Goal: Task Accomplishment & Management: Complete application form

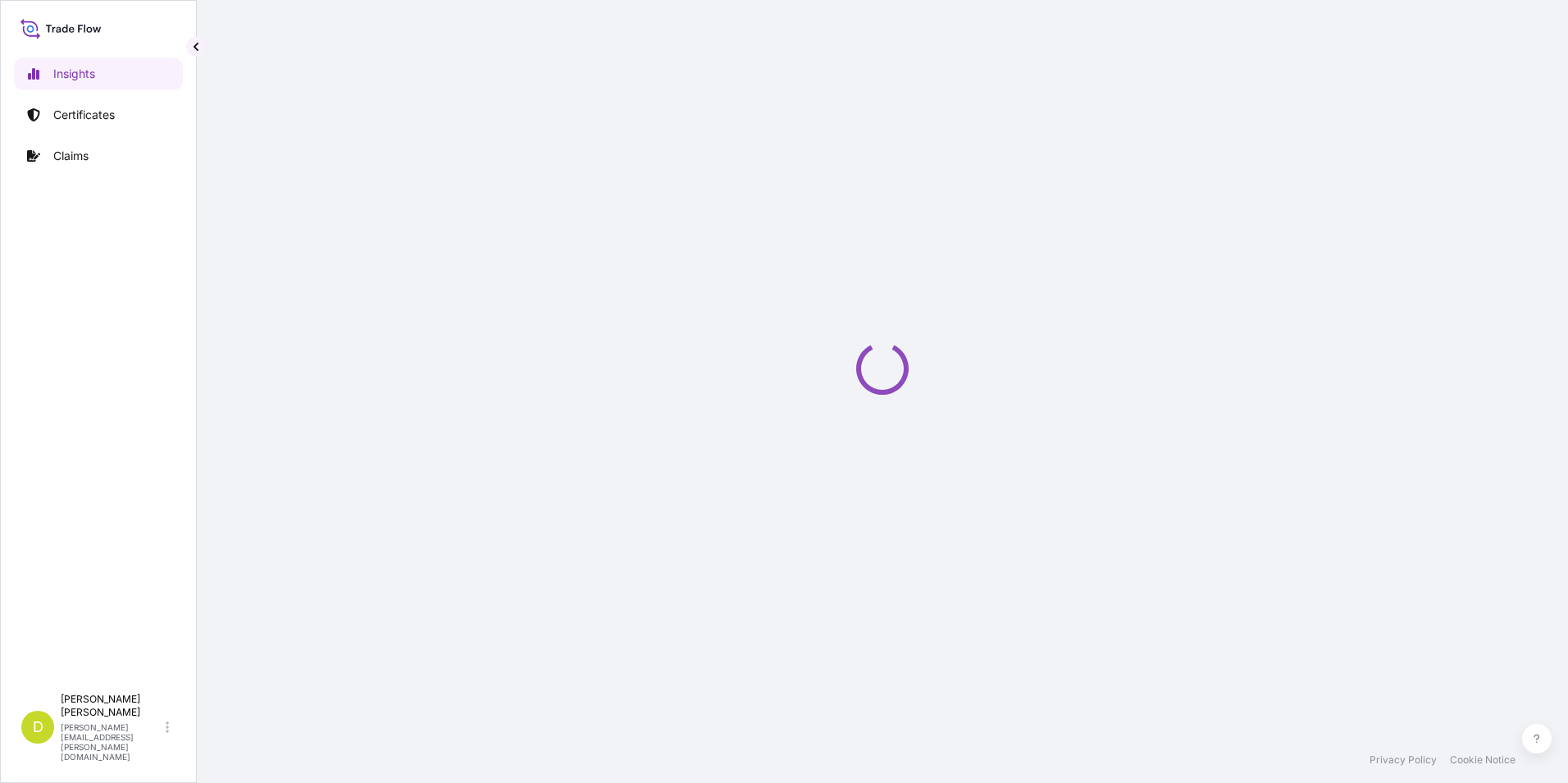
select select "2025"
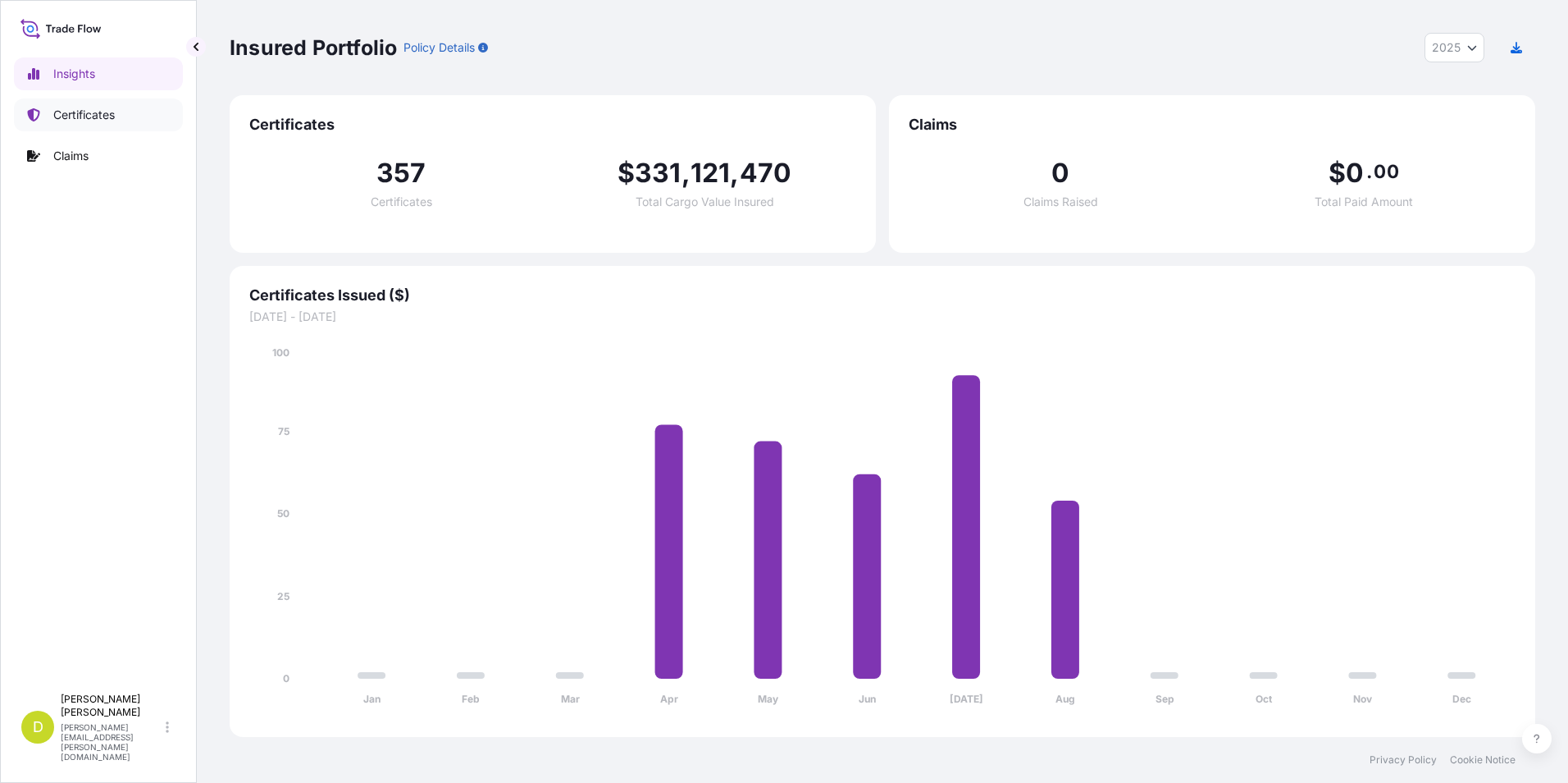
click at [123, 104] on link "Certificates" at bounding box center [99, 114] width 169 height 33
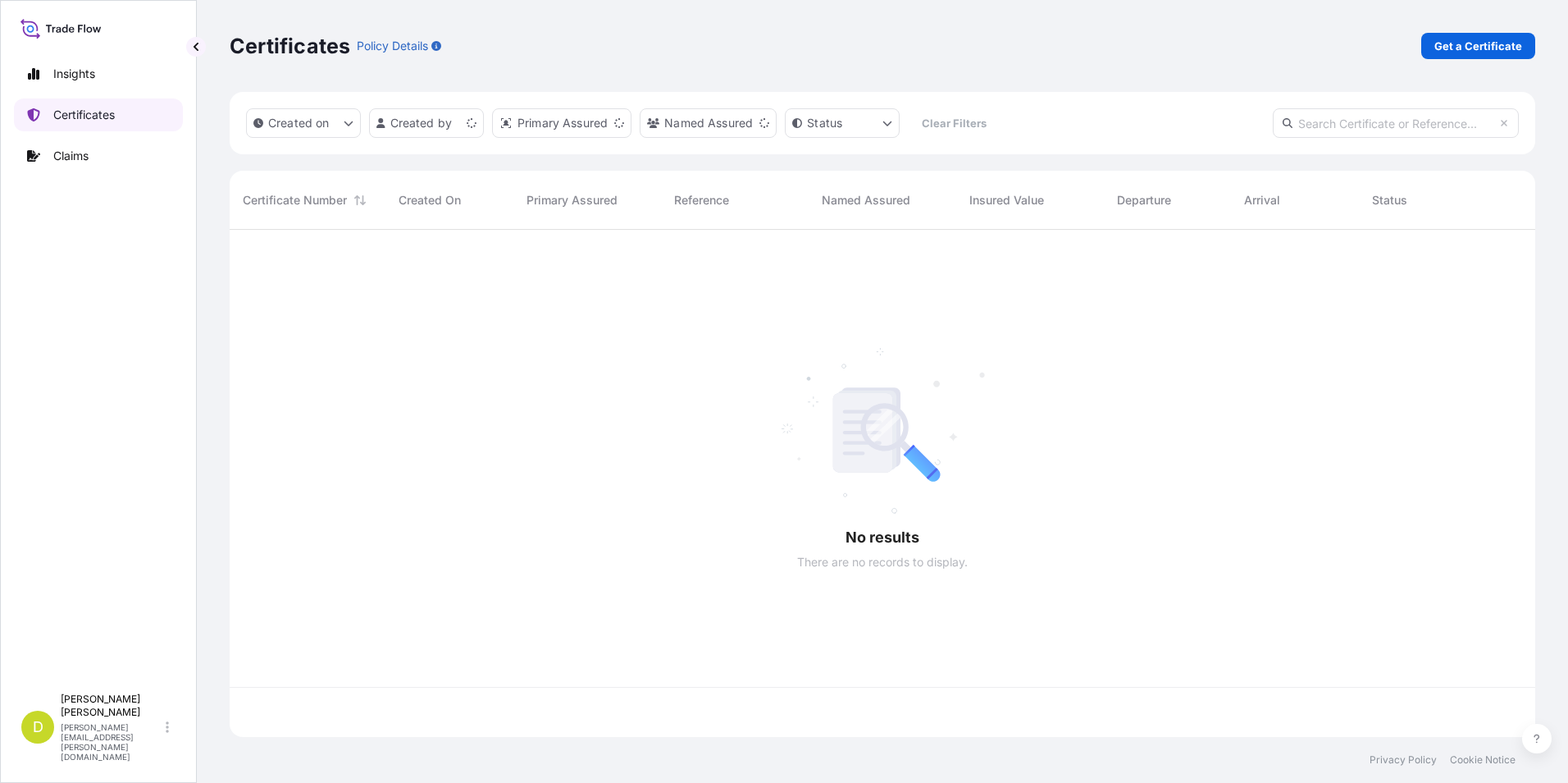
scroll to position [504, 1293]
click at [1483, 47] on p "Get a Certificate" at bounding box center [1478, 45] width 87 height 16
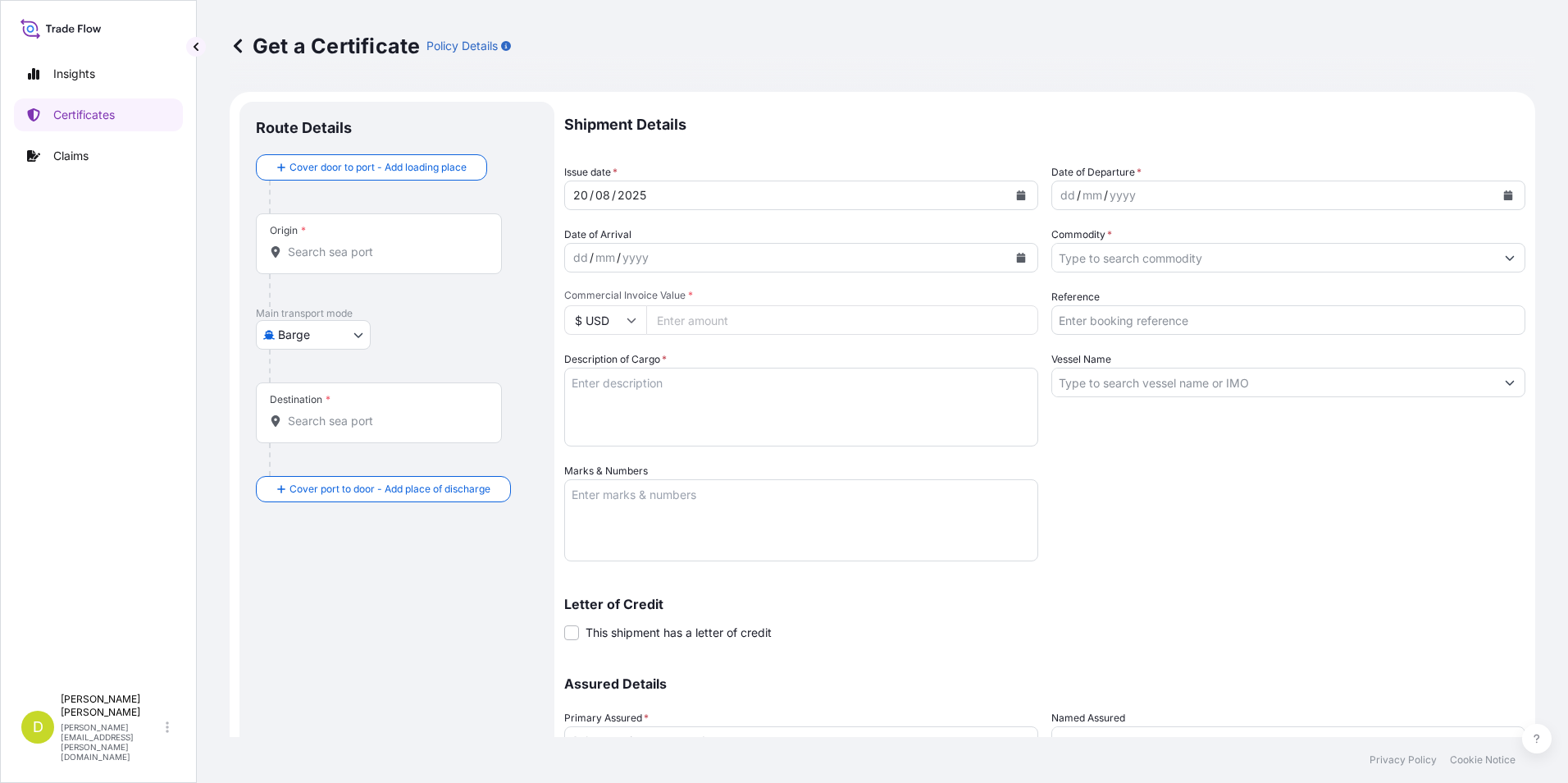
click at [349, 333] on body "Insights Certificates Claims D [PERSON_NAME] [PERSON_NAME][EMAIL_ADDRESS][PERSO…" at bounding box center [784, 392] width 1568 height 783
click at [343, 457] on div "Ocean Vessel" at bounding box center [314, 466] width 104 height 29
select select "Ocean Vessel"
click at [399, 263] on input "Origin *" at bounding box center [384, 259] width 193 height 16
click at [368, 258] on input "Origin * Please select an origin" at bounding box center [384, 259] width 193 height 16
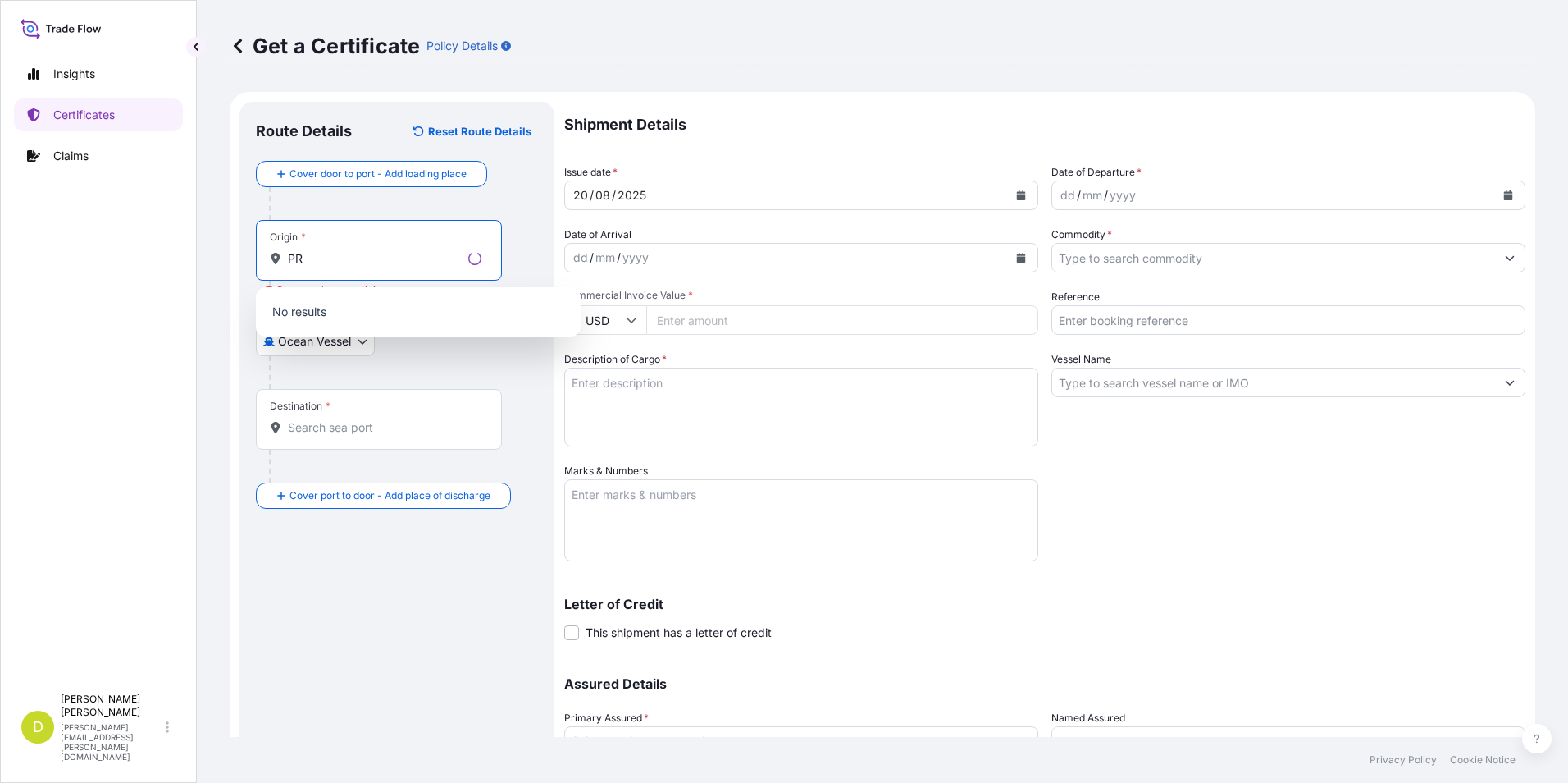
type input "P"
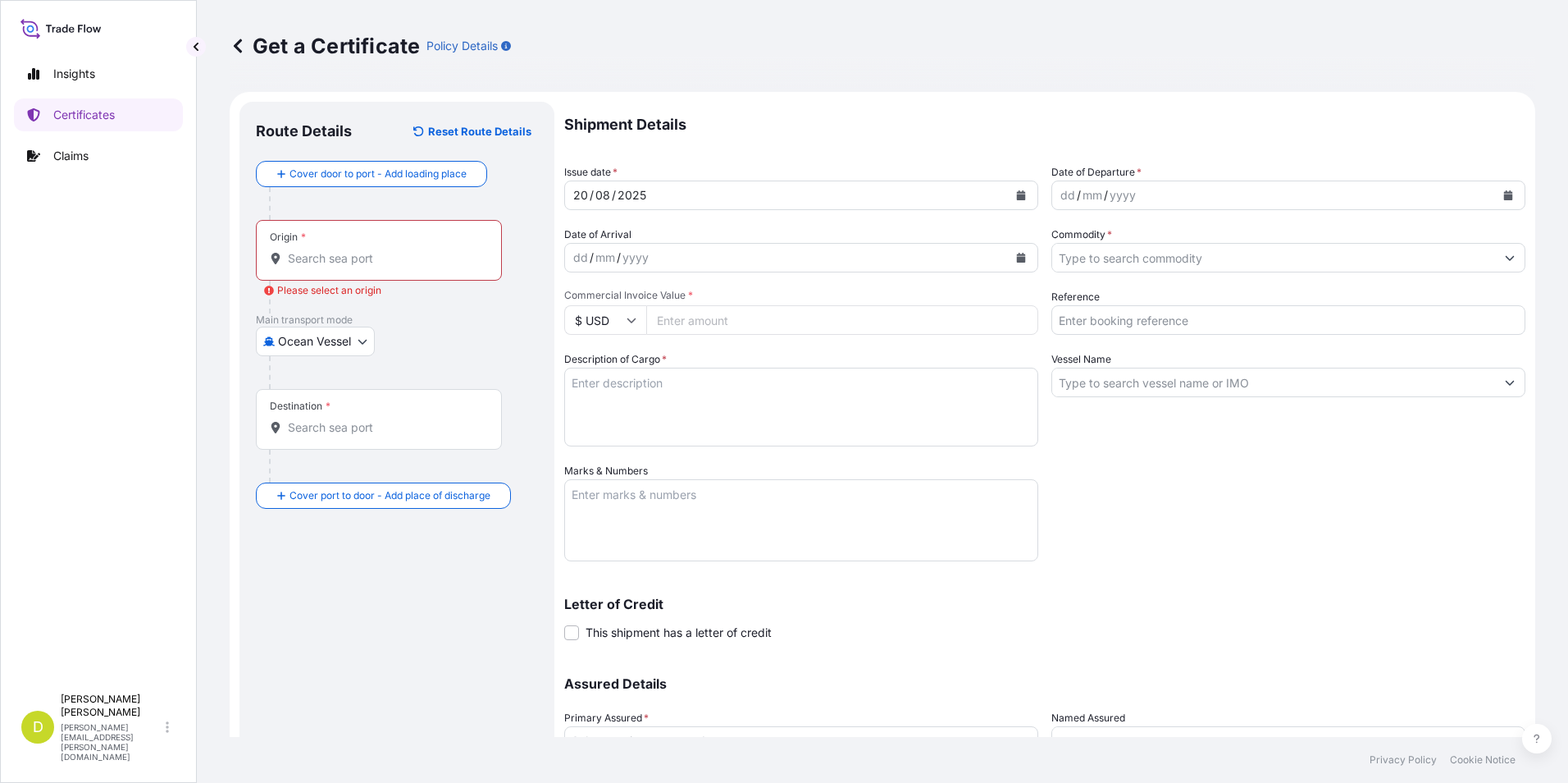
click at [355, 272] on div "Origin *" at bounding box center [379, 251] width 246 height 61
click at [355, 267] on input "Origin * Please select an origin" at bounding box center [384, 259] width 193 height 16
paste input "PRINCE [PERSON_NAME], [GEOGRAPHIC_DATA]"
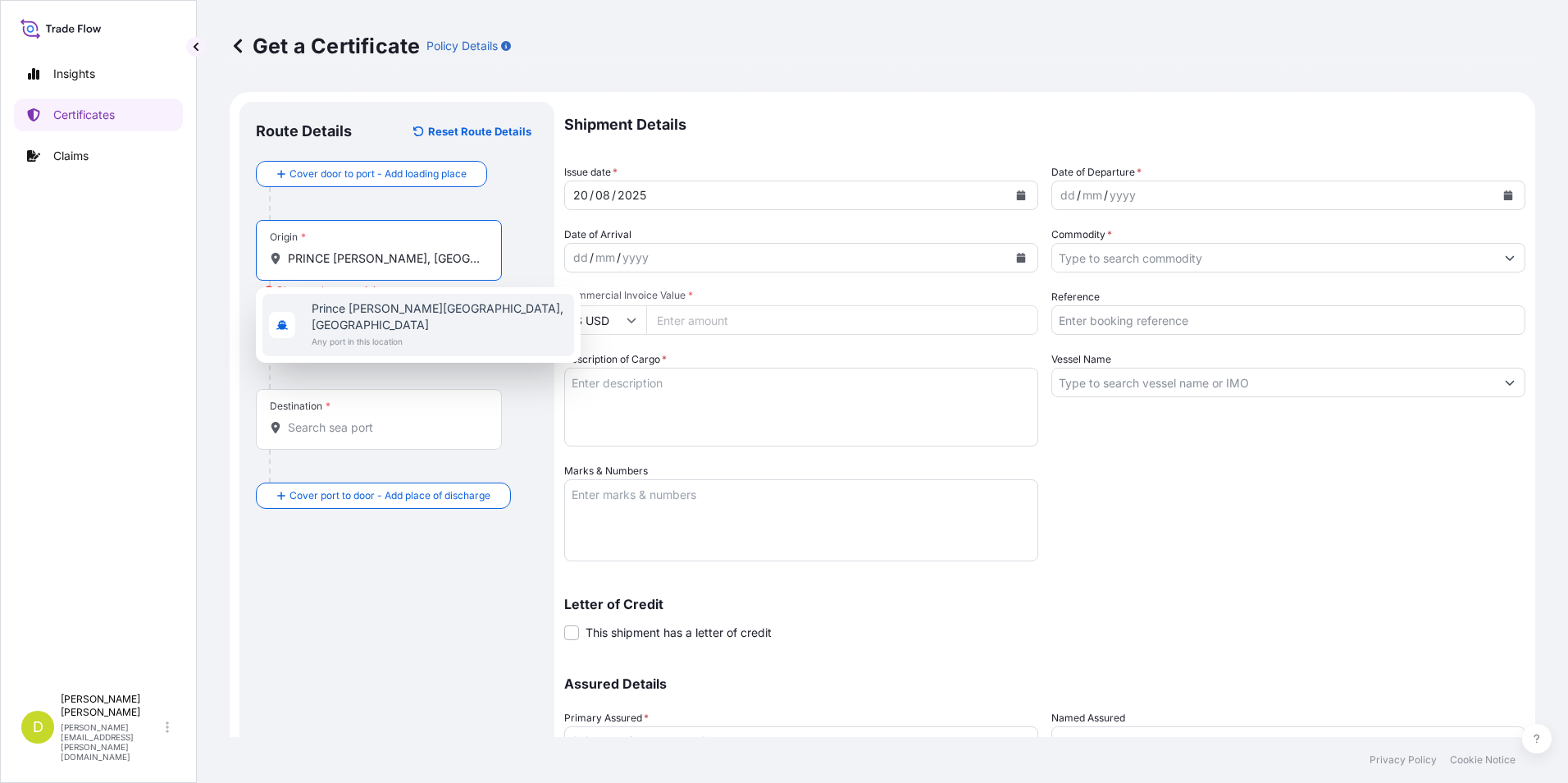
click at [401, 334] on span "Any port in this location" at bounding box center [439, 342] width 256 height 16
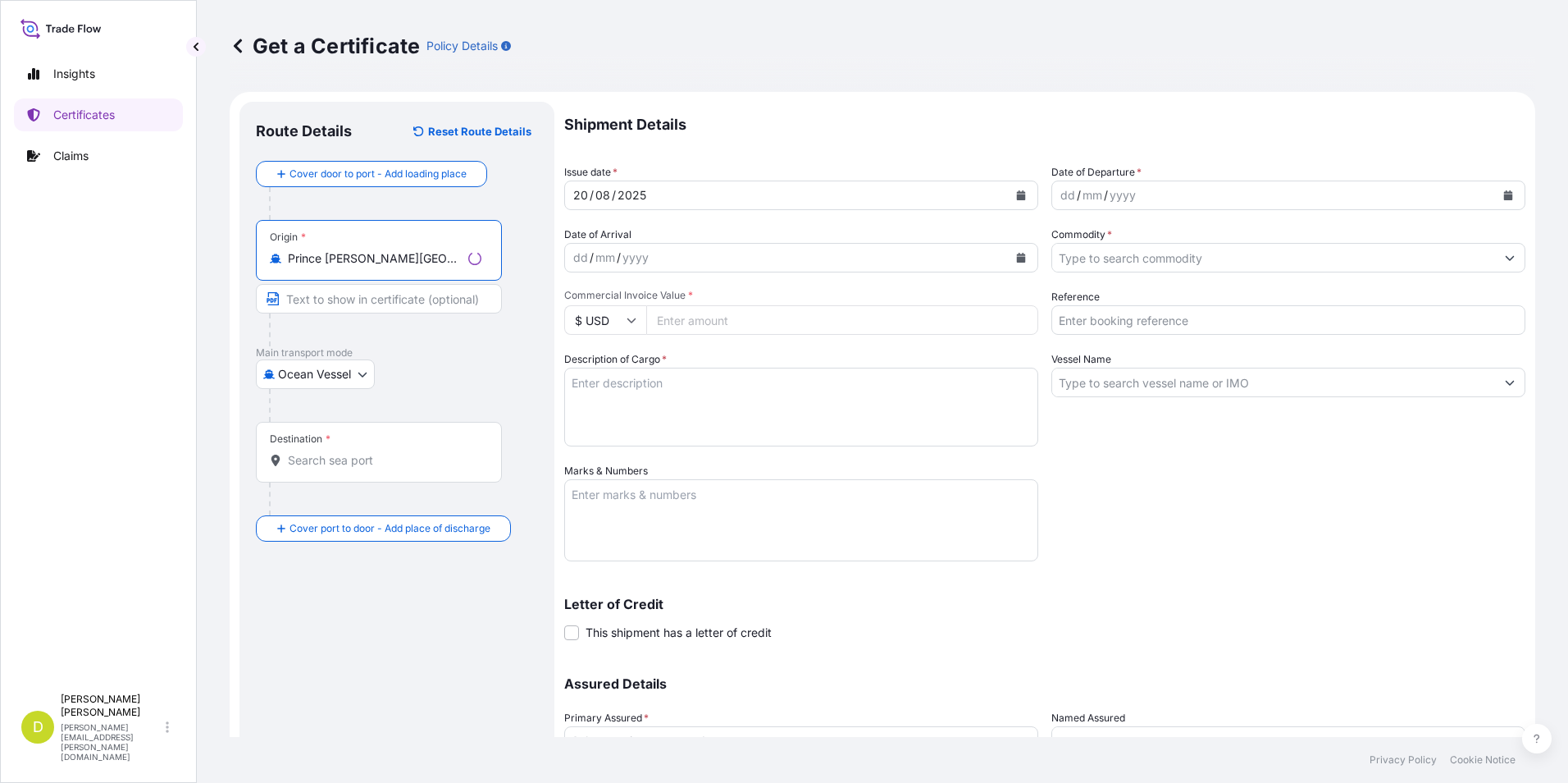
type input "Prince [PERSON_NAME][GEOGRAPHIC_DATA], [GEOGRAPHIC_DATA]"
click at [394, 306] on input "Text to appear on certificate" at bounding box center [379, 298] width 246 height 29
paste input "PRINCE [PERSON_NAME], [GEOGRAPHIC_DATA]"
type input "PRINCE [PERSON_NAME], [GEOGRAPHIC_DATA]"
click at [445, 457] on input "Destination *" at bounding box center [384, 460] width 193 height 16
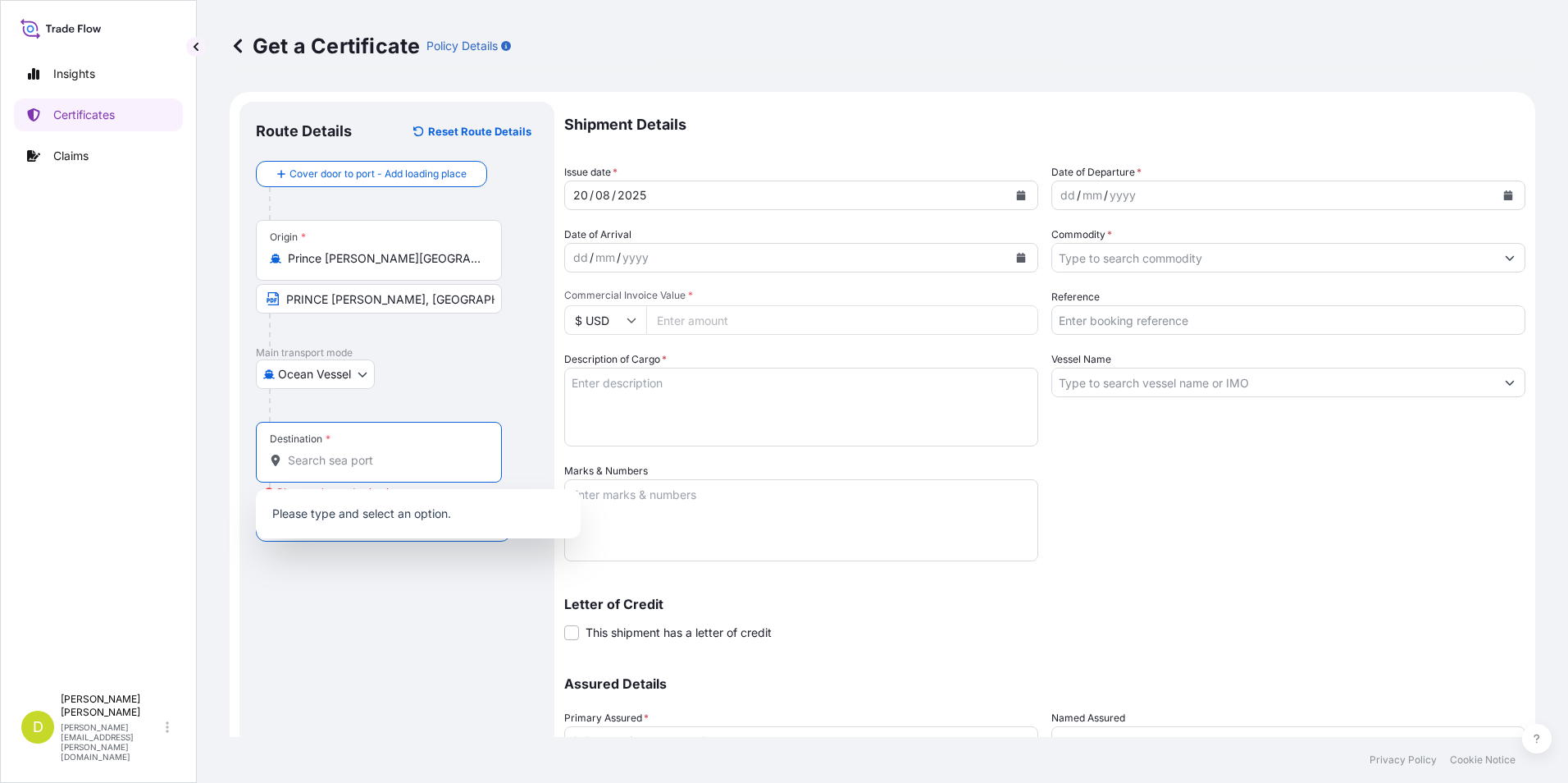
click at [431, 454] on input "Destination * Please select a destination" at bounding box center [384, 460] width 193 height 16
paste input "CALLAO OR CHANCAY, [GEOGRAPHIC_DATA]"
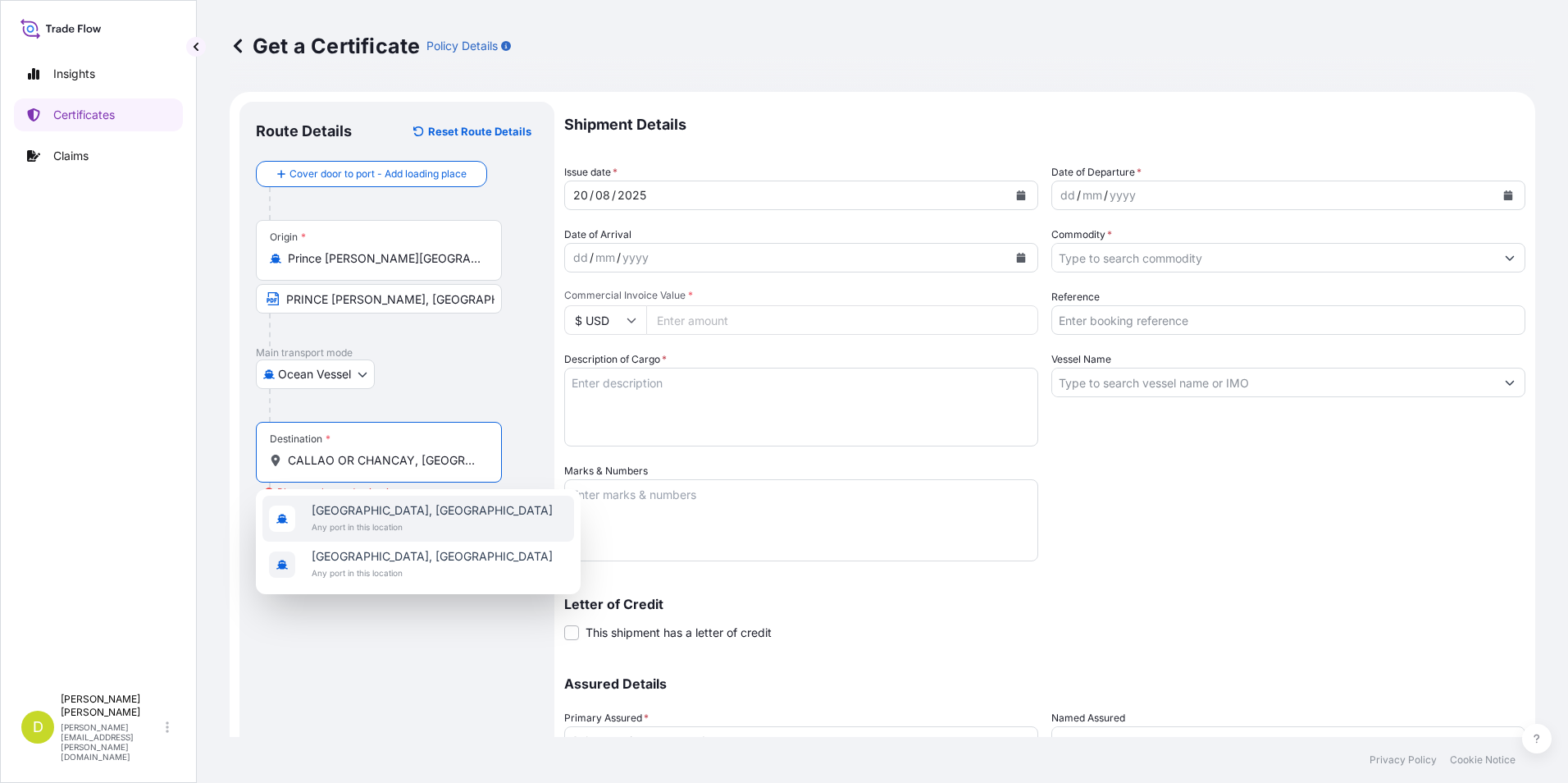
click at [435, 519] on div "[GEOGRAPHIC_DATA], [GEOGRAPHIC_DATA] Any port in this location" at bounding box center [418, 519] width 312 height 46
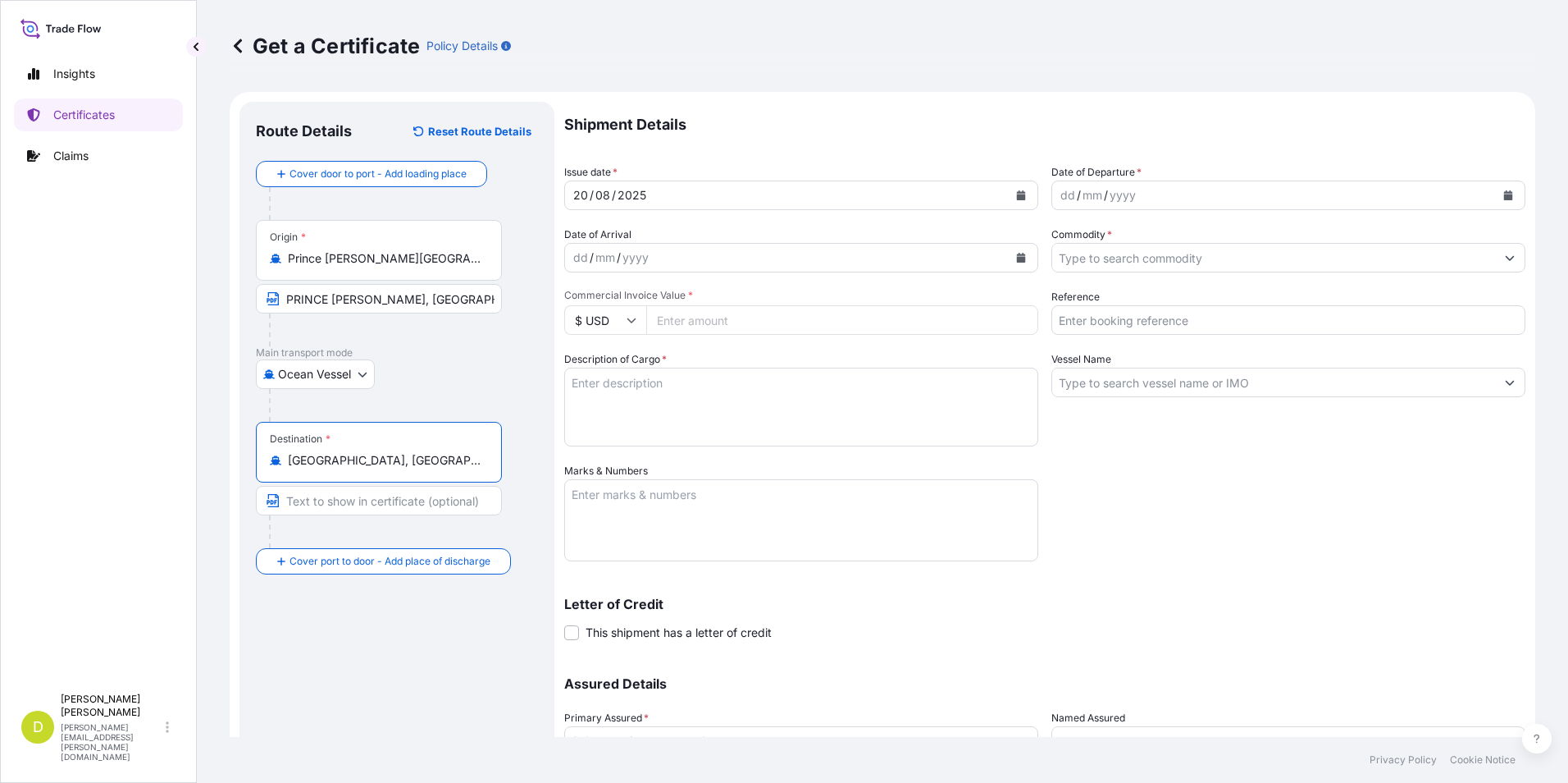
type input "[GEOGRAPHIC_DATA], [GEOGRAPHIC_DATA]"
click at [348, 507] on input "Text to appear on certificate" at bounding box center [379, 500] width 246 height 29
paste input "CALLAO OR CHANCAY, [GEOGRAPHIC_DATA]"
type input "CALLAO OR CHANCAY, [GEOGRAPHIC_DATA]"
click at [1059, 191] on div "dd" at bounding box center [1068, 195] width 18 height 20
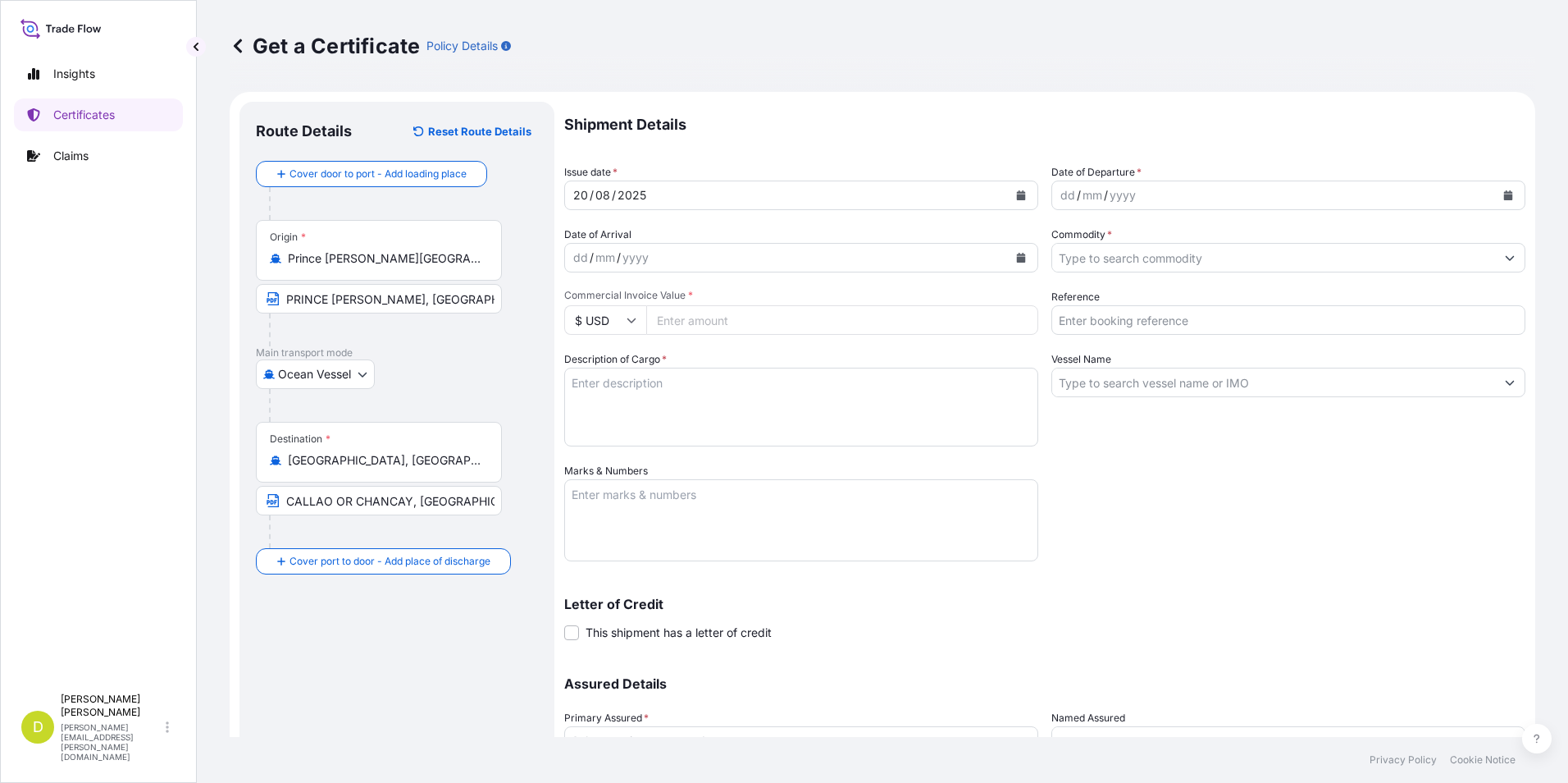
click at [1059, 196] on div "dd" at bounding box center [1068, 195] width 18 height 20
click at [581, 261] on div "dd" at bounding box center [580, 258] width 18 height 20
click at [1085, 268] on input "Commodity *" at bounding box center [1274, 257] width 443 height 29
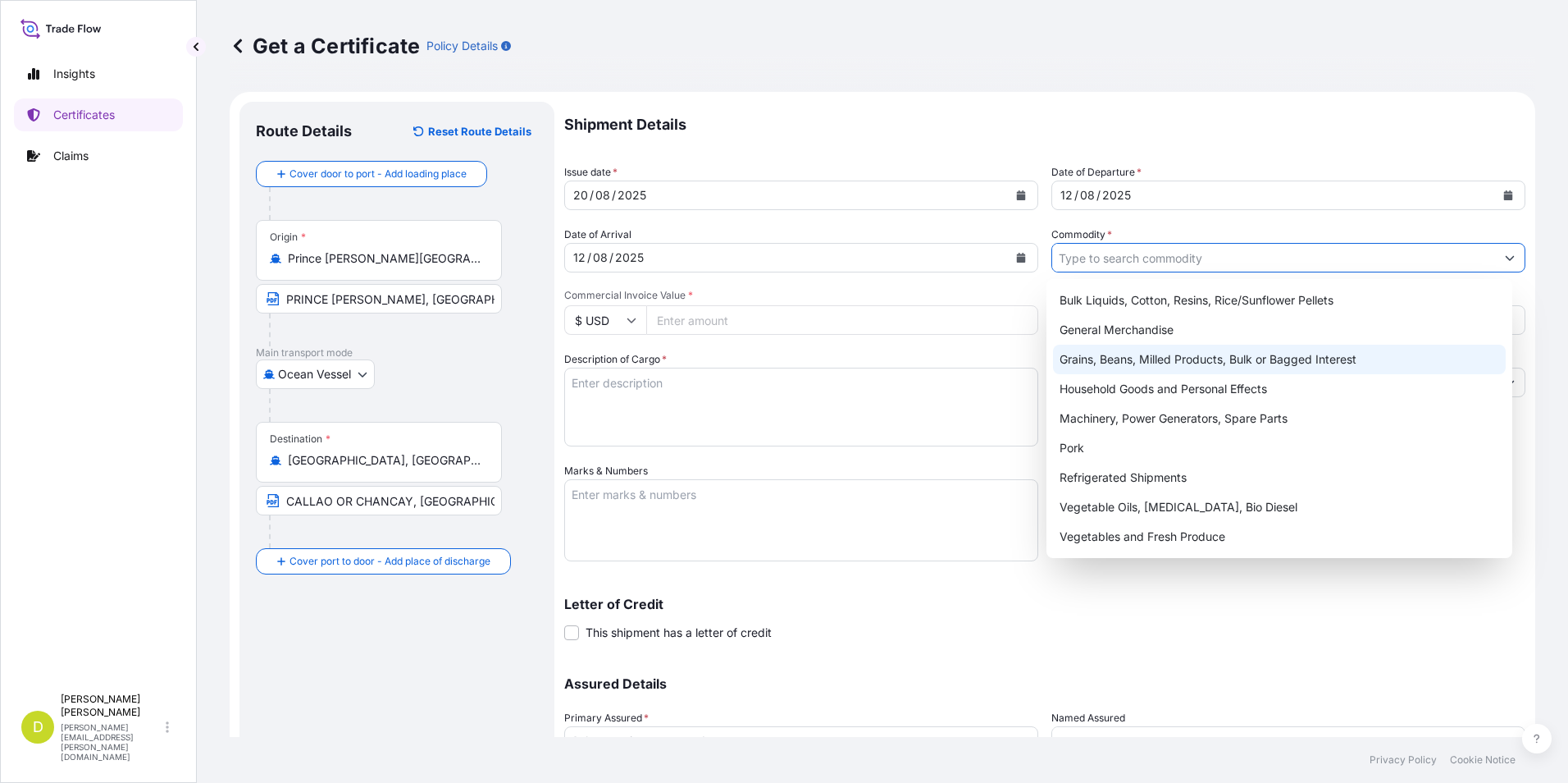
click at [1081, 350] on div "Grains, Beans, Milled Products, Bulk or Bagged Interest" at bounding box center [1280, 359] width 454 height 29
type input "Grains, Beans, Milled Products, Bulk or Bagged Interest"
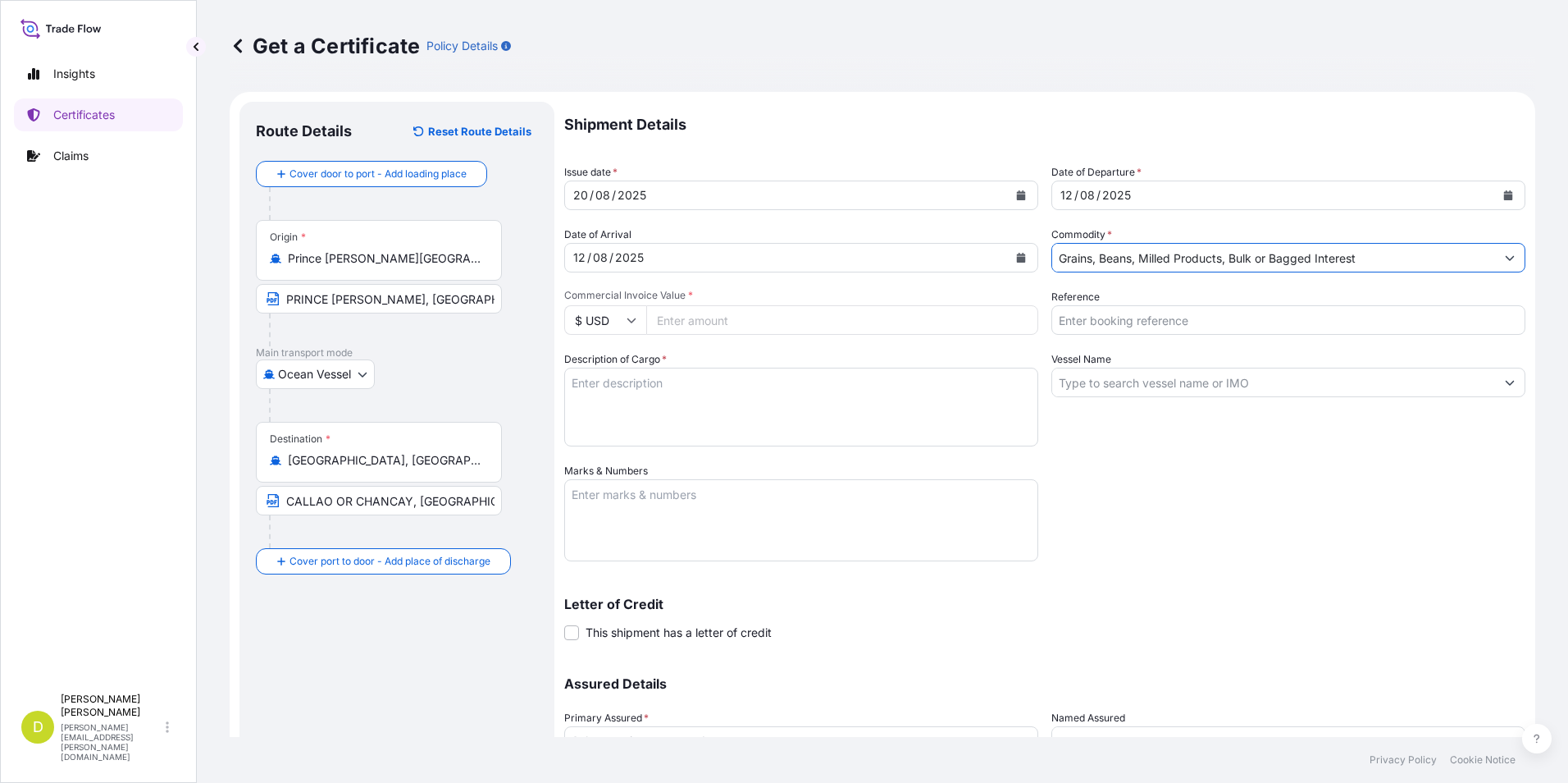
click at [940, 317] on input "Commercial Invoice Value *" at bounding box center [842, 319] width 392 height 29
click at [779, 327] on input "Commercial Invoice Value *" at bounding box center [842, 319] width 392 height 29
type input "6441646"
type input "6441646.20"
click at [647, 374] on textarea "Description of Cargo *" at bounding box center [801, 407] width 474 height 78
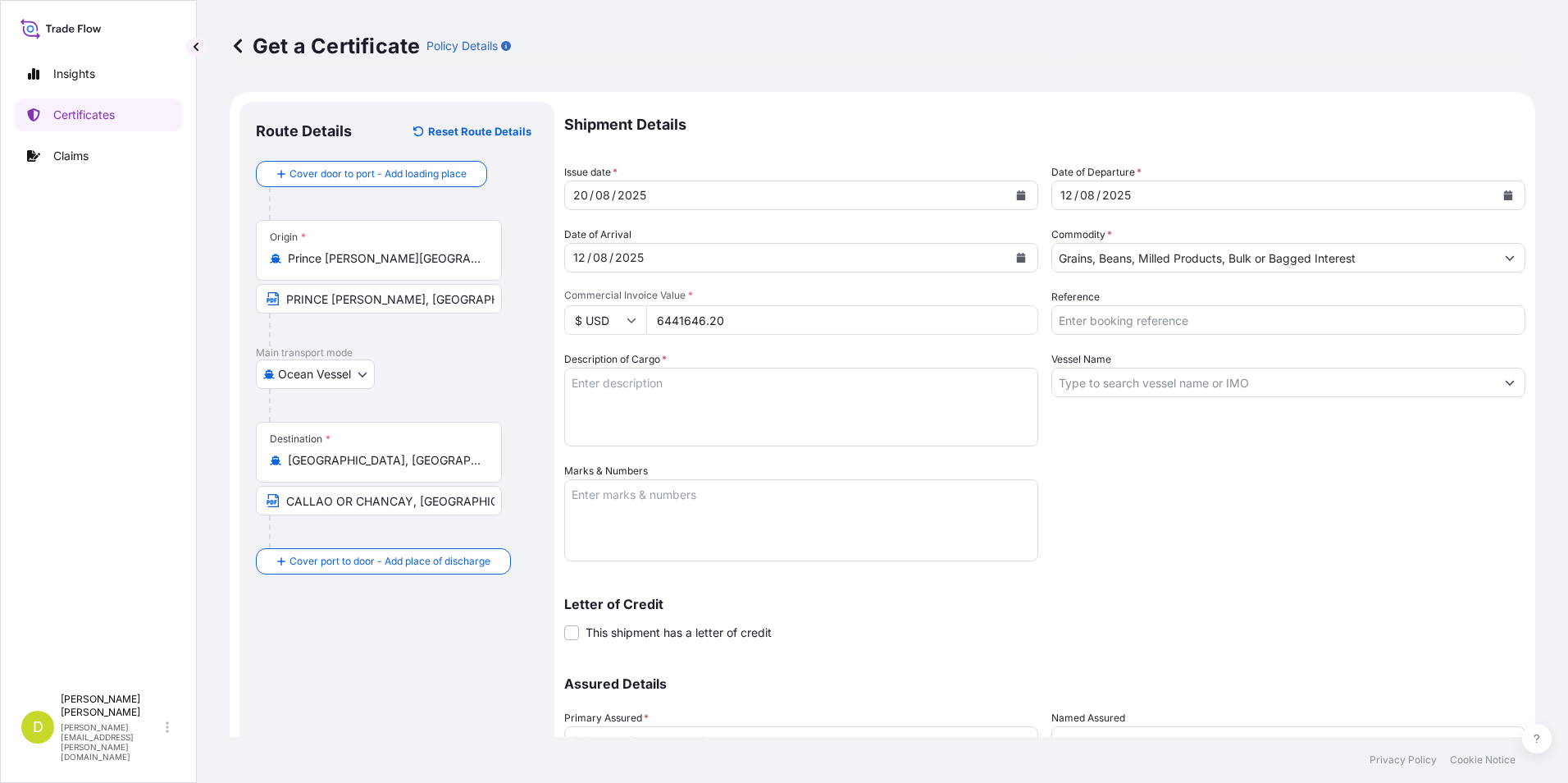
click at [858, 397] on textarea "Description of Cargo *" at bounding box center [801, 407] width 474 height 78
paste textarea "20.490,000"
click at [857, 395] on textarea "20.490,000 MT," at bounding box center [801, 407] width 474 height 78
paste textarea "CANADA WESTERN RED SPRING WHEAT # 2 OR BETTER, IN BULK"
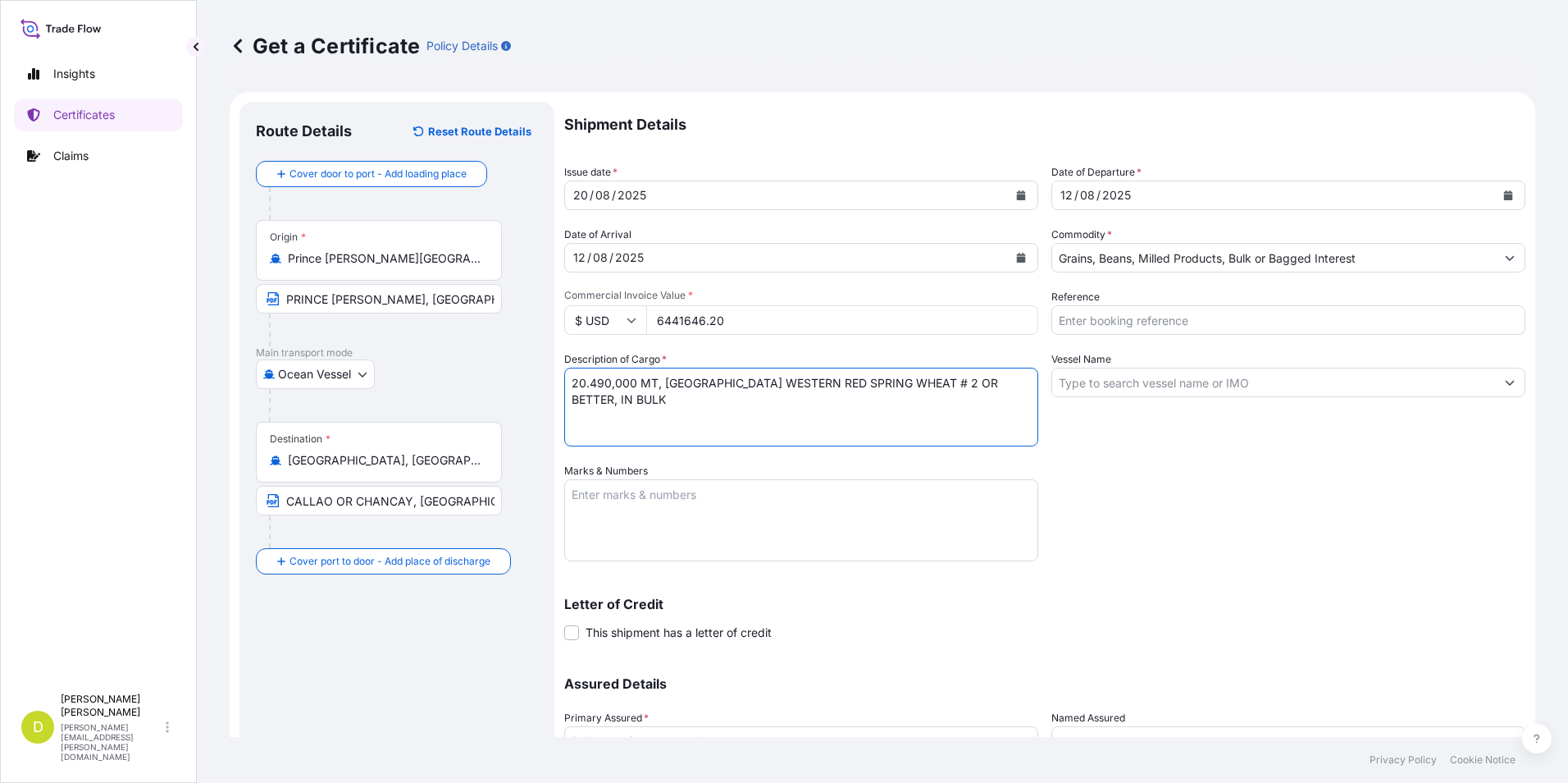
click at [807, 396] on textarea "20.490,000 MT, [GEOGRAPHIC_DATA] WESTERN RED SPRING WHEAT # 2 OR BETTER, IN BULK" at bounding box center [801, 407] width 474 height 78
click at [754, 407] on textarea "20.490,000 MT, [GEOGRAPHIC_DATA] WESTERN RED SPRING WHEAT # 2 OR BETTER, IN BUL…" at bounding box center [801, 407] width 474 height 78
paste textarea "B/L No. KM05VCRPE02"
click at [650, 401] on textarea "20.490,000 MT, [GEOGRAPHIC_DATA] WESTERN RED SPRING WHEAT # 2 OR BETTER, IN BUL…" at bounding box center [801, 407] width 474 height 78
click at [761, 400] on textarea "20.490,000 MT, [GEOGRAPHIC_DATA] WESTERN RED SPRING WHEAT # 2 OR BETTER, IN BUL…" at bounding box center [801, 407] width 474 height 78
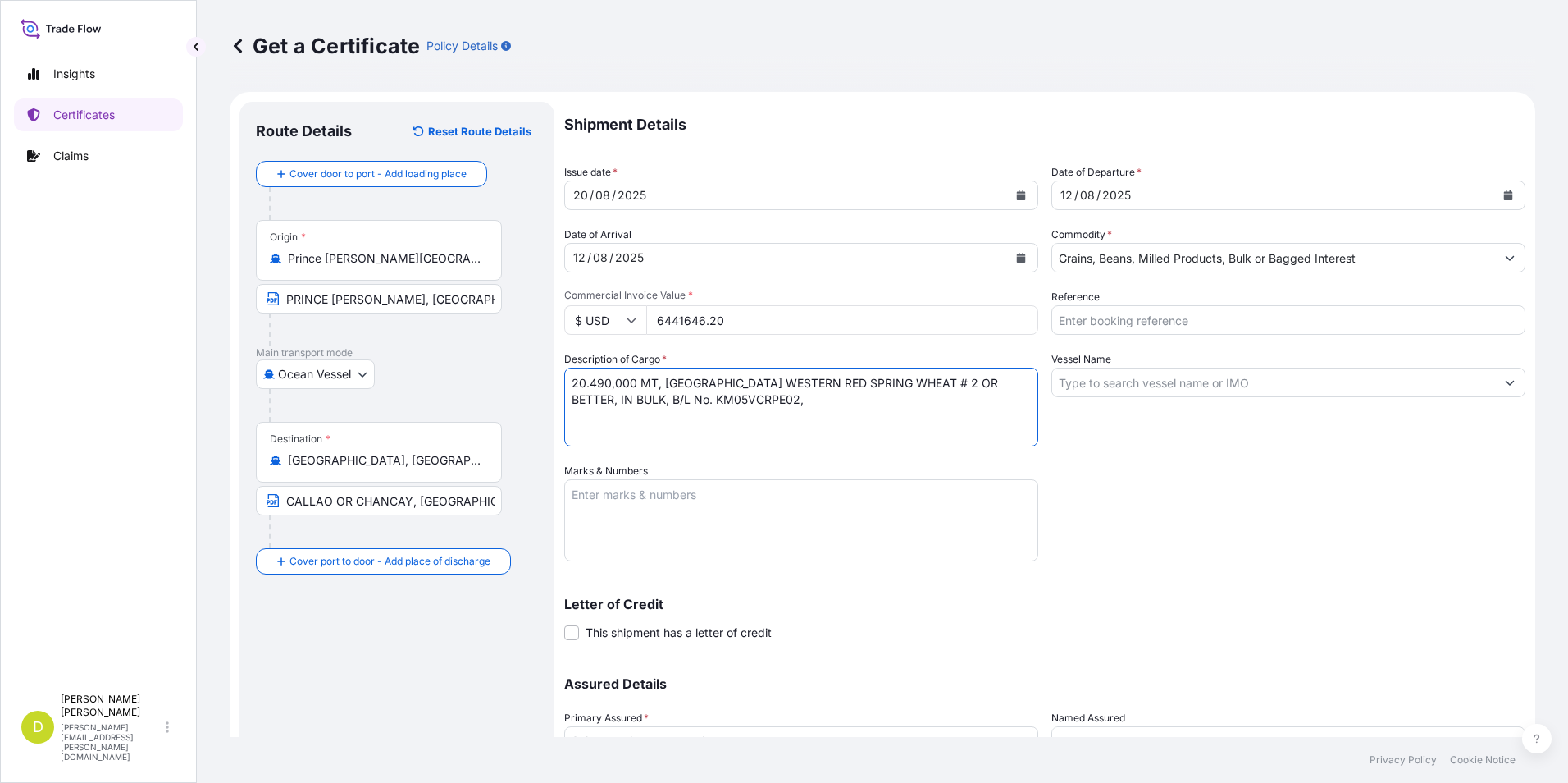
click at [786, 404] on textarea "20.490,000 MT, [GEOGRAPHIC_DATA] WESTERN RED SPRING WHEAT # 2 OR BETTER, IN BUL…" at bounding box center [801, 407] width 474 height 78
type textarea "20.490,000 MT, [GEOGRAPHIC_DATA] WESTERN RED SPRING WHEAT # 2 OR BETTER, IN BUL…"
click at [820, 523] on textarea "Marks & Numbers" at bounding box center [801, 520] width 474 height 82
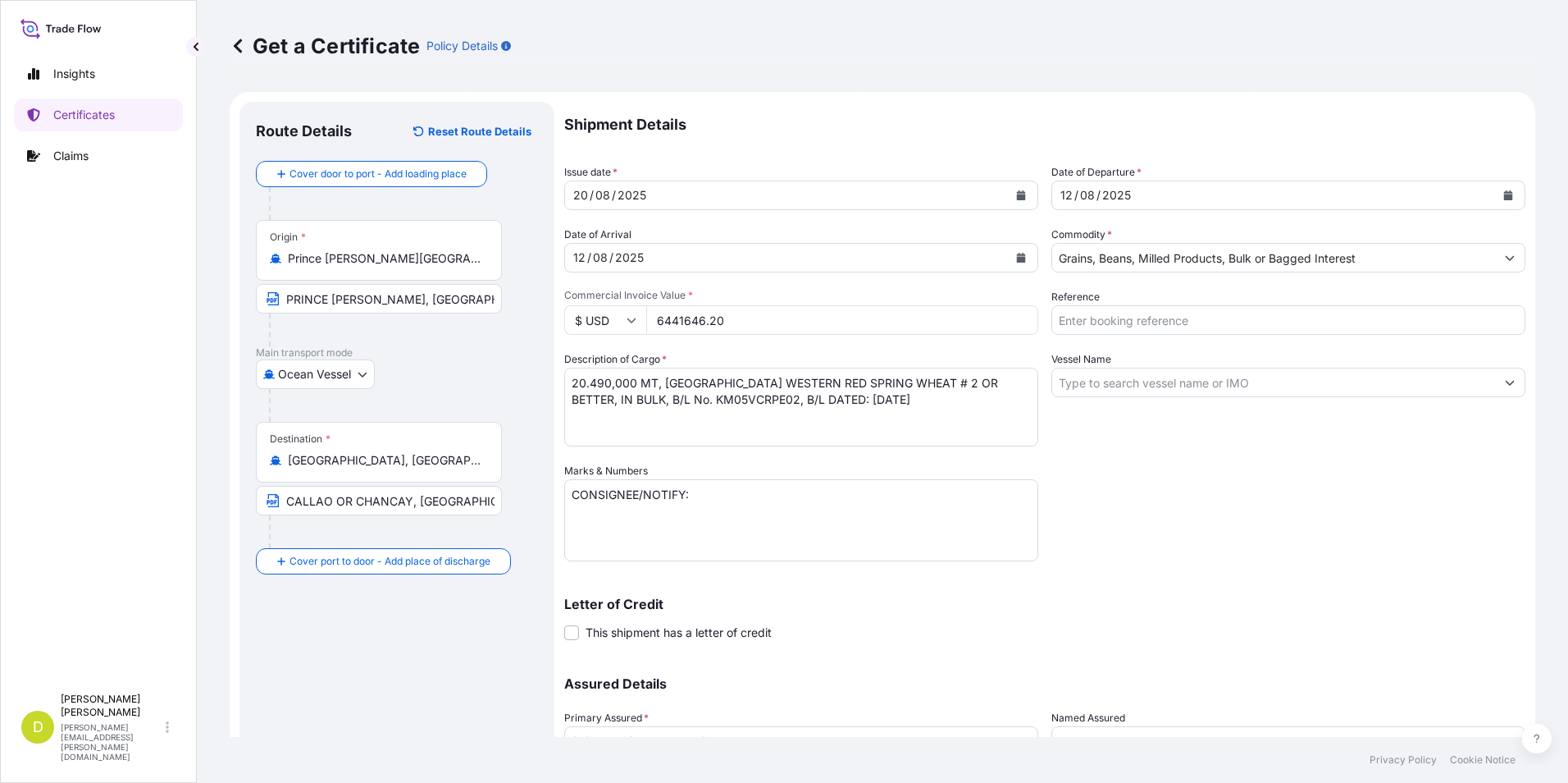
click at [715, 540] on textarea "CONSIGNEE/NOTIFY:" at bounding box center [801, 520] width 474 height 82
paste textarea "SEABOARD OVERSEAS PERU S.A., AV.[PERSON_NAME] Nro. 332 Int. 302 TORRE CROMO. [G…"
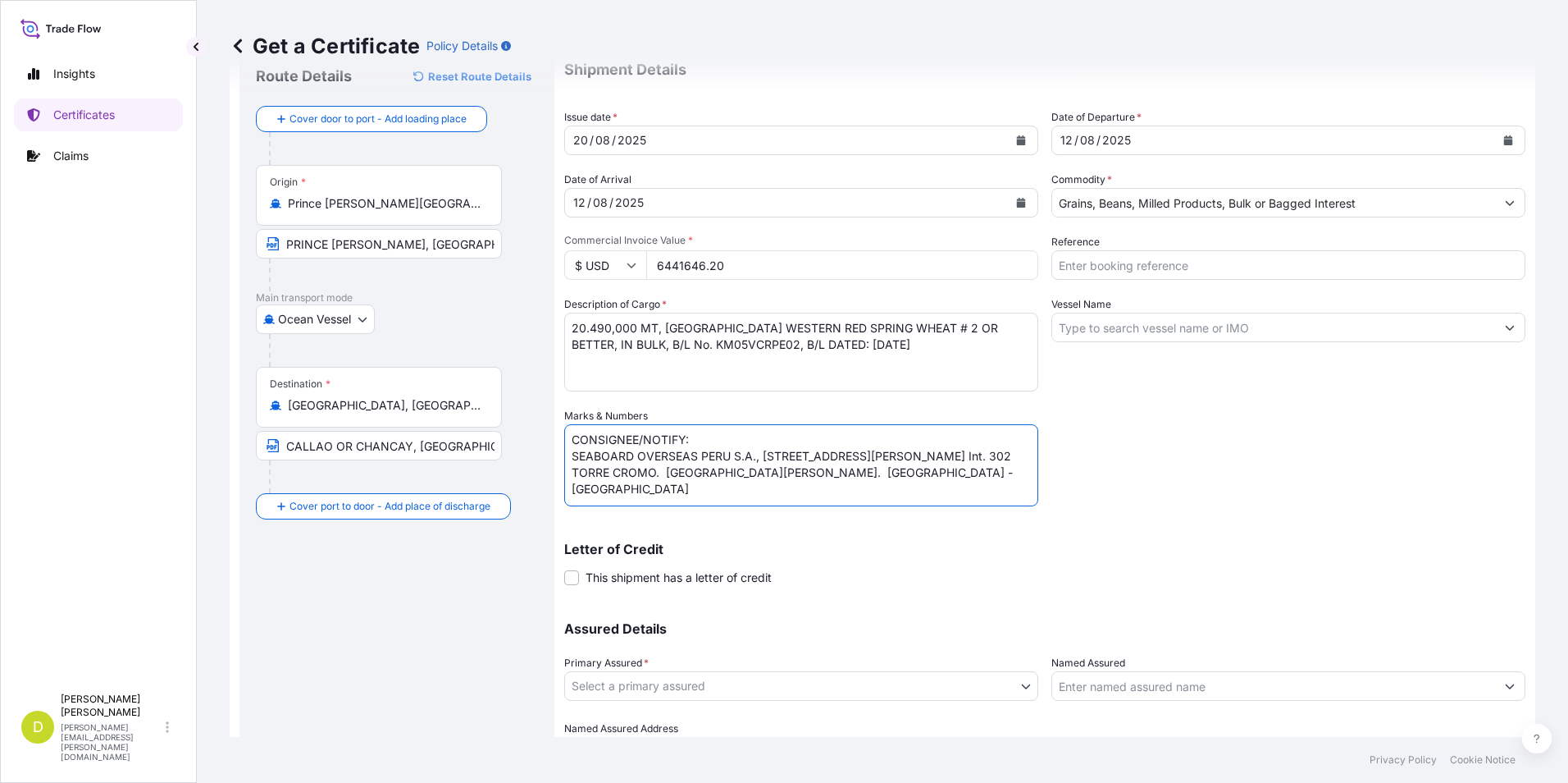
scroll to position [140, 0]
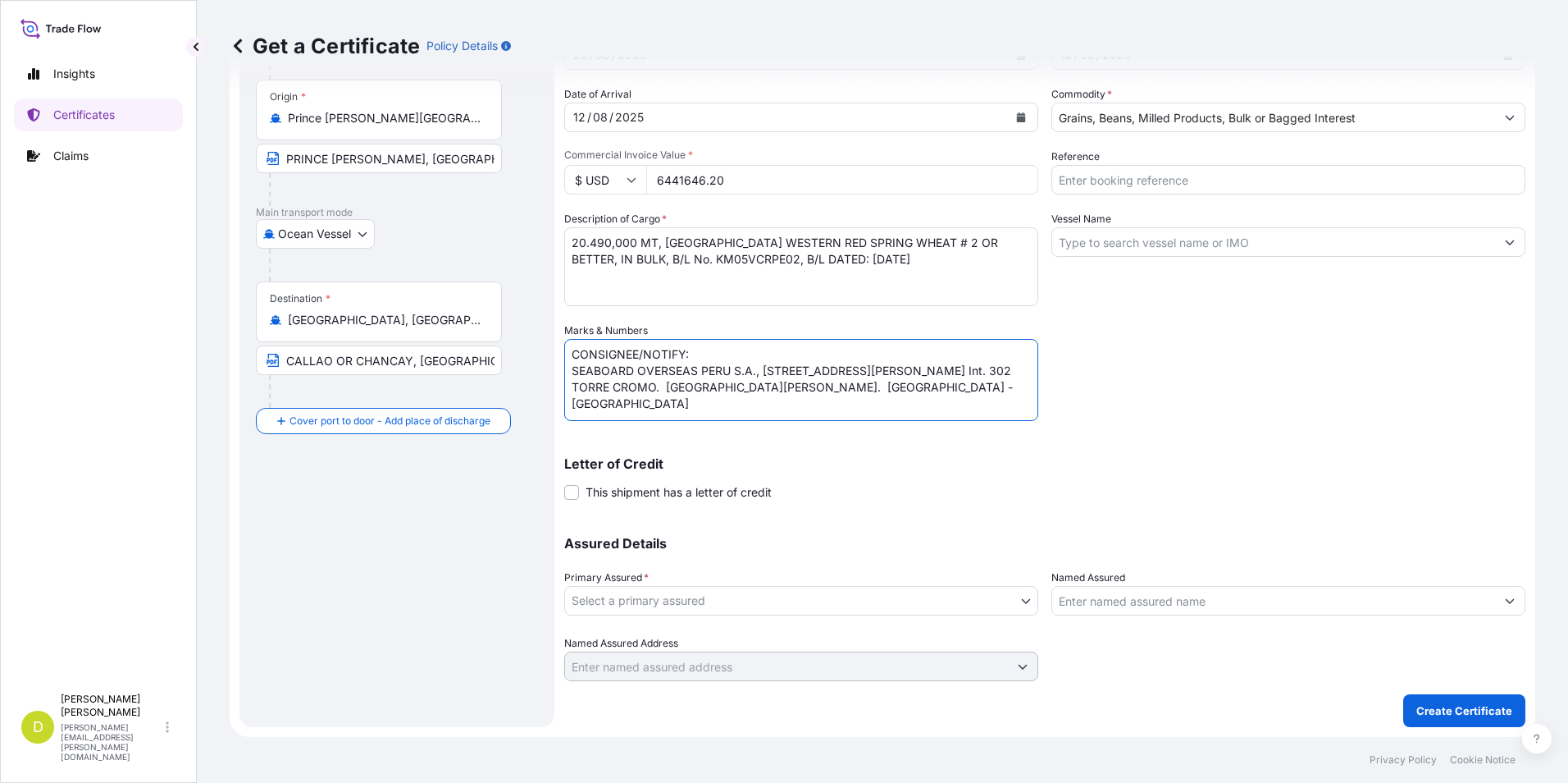
type textarea "CONSIGNEE/NOTIFY: SEABOARD OVERSEAS PERU S.A., [STREET_ADDRESS][PERSON_NAME] In…"
click at [946, 603] on body "Insights Certificates Claims D [PERSON_NAME] [PERSON_NAME][EMAIL_ADDRESS][PERSO…" at bounding box center [784, 392] width 1568 height 783
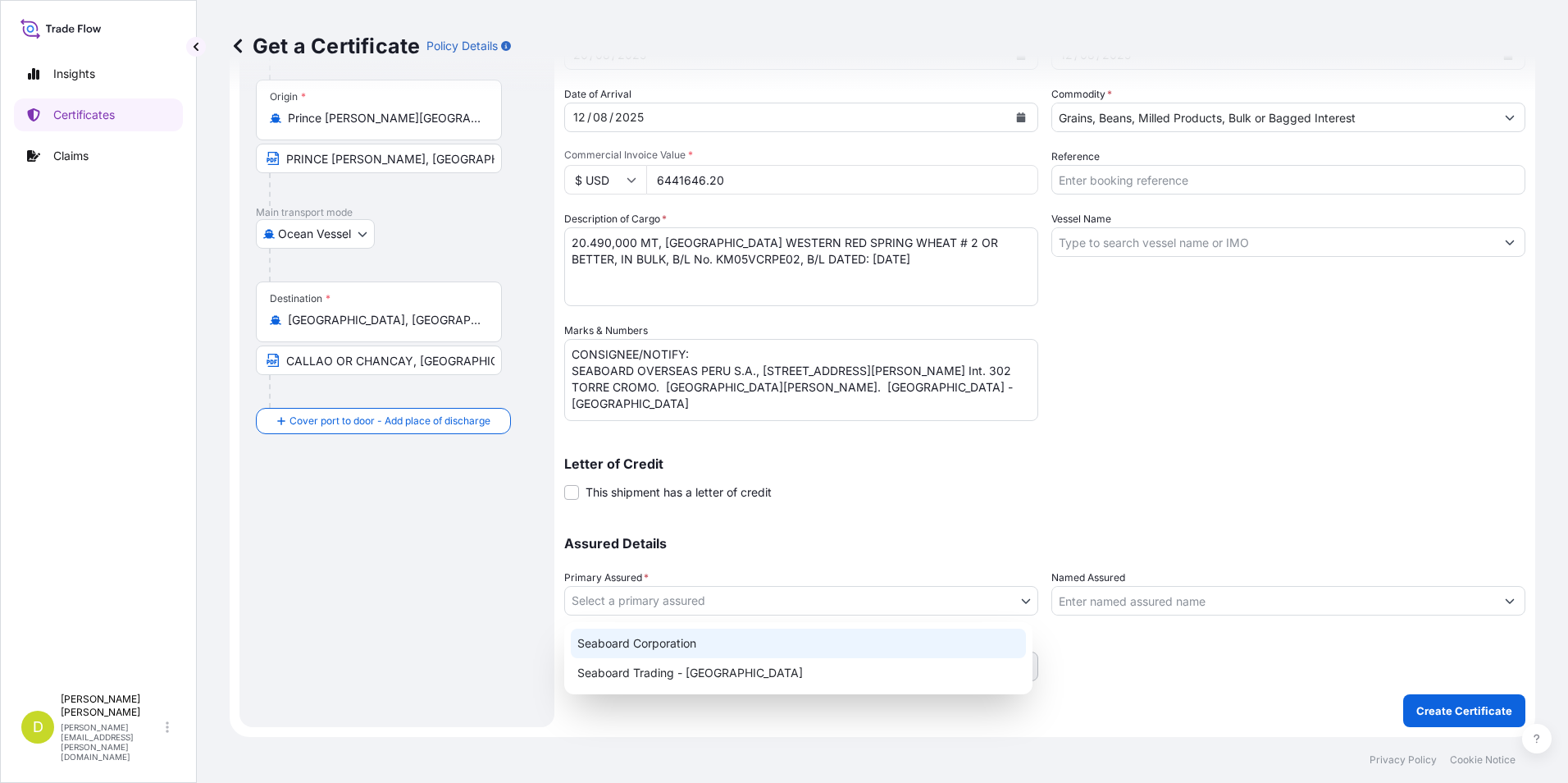
click at [904, 675] on div "Seaboard Trading - [GEOGRAPHIC_DATA]" at bounding box center [798, 672] width 456 height 29
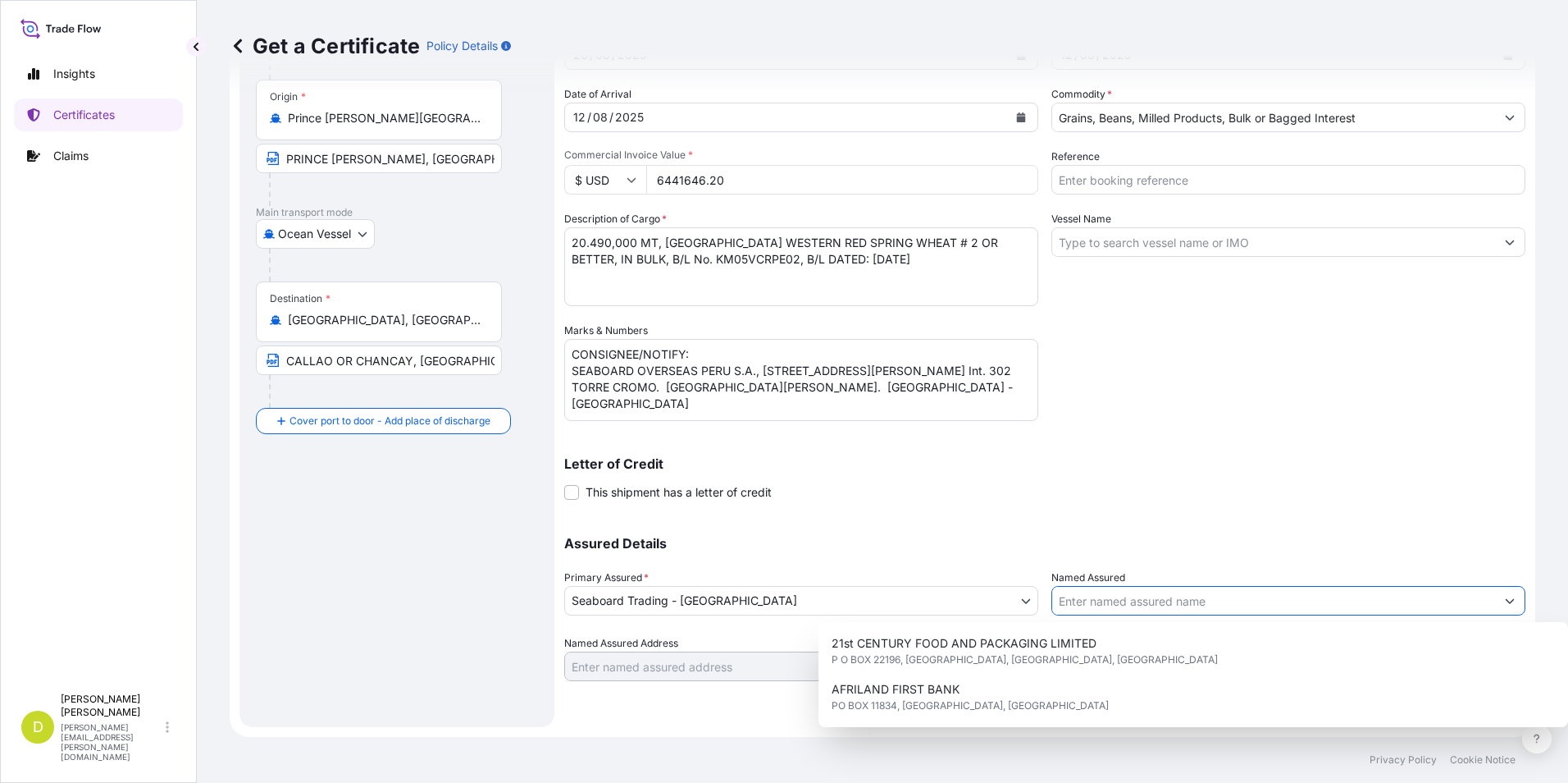
click at [1109, 593] on input "Named Assured" at bounding box center [1274, 600] width 443 height 29
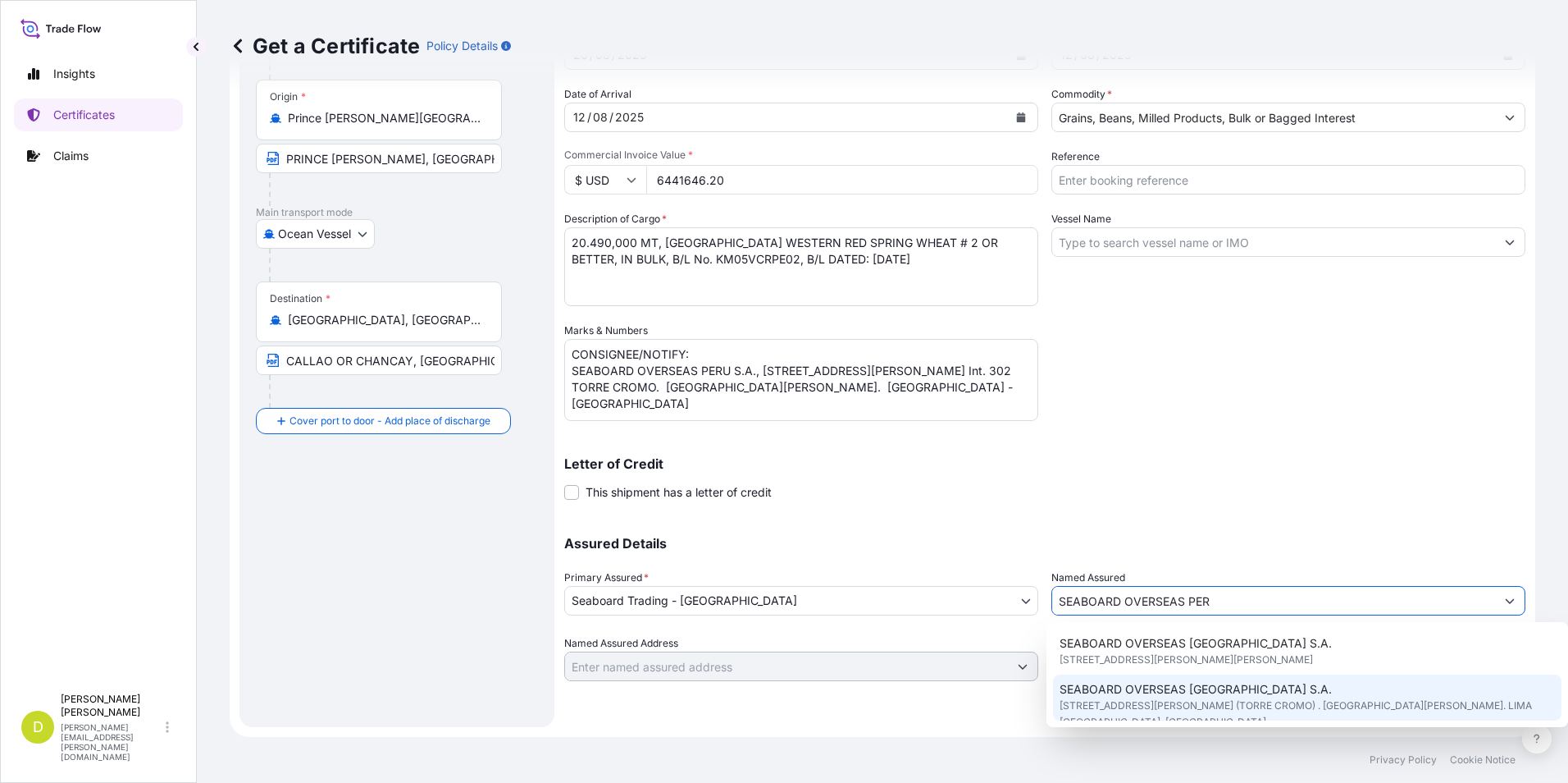
click at [1219, 689] on span "SEABOARD OVERSEAS [GEOGRAPHIC_DATA] S.A." at bounding box center [1196, 689] width 273 height 16
type input "SEABOARD OVERSEAS [GEOGRAPHIC_DATA] S.A."
type input "[STREET_ADDRESS][PERSON_NAME] (TORRE CROMO) . [GEOGRAPHIC_DATA][PERSON_NAME]. […"
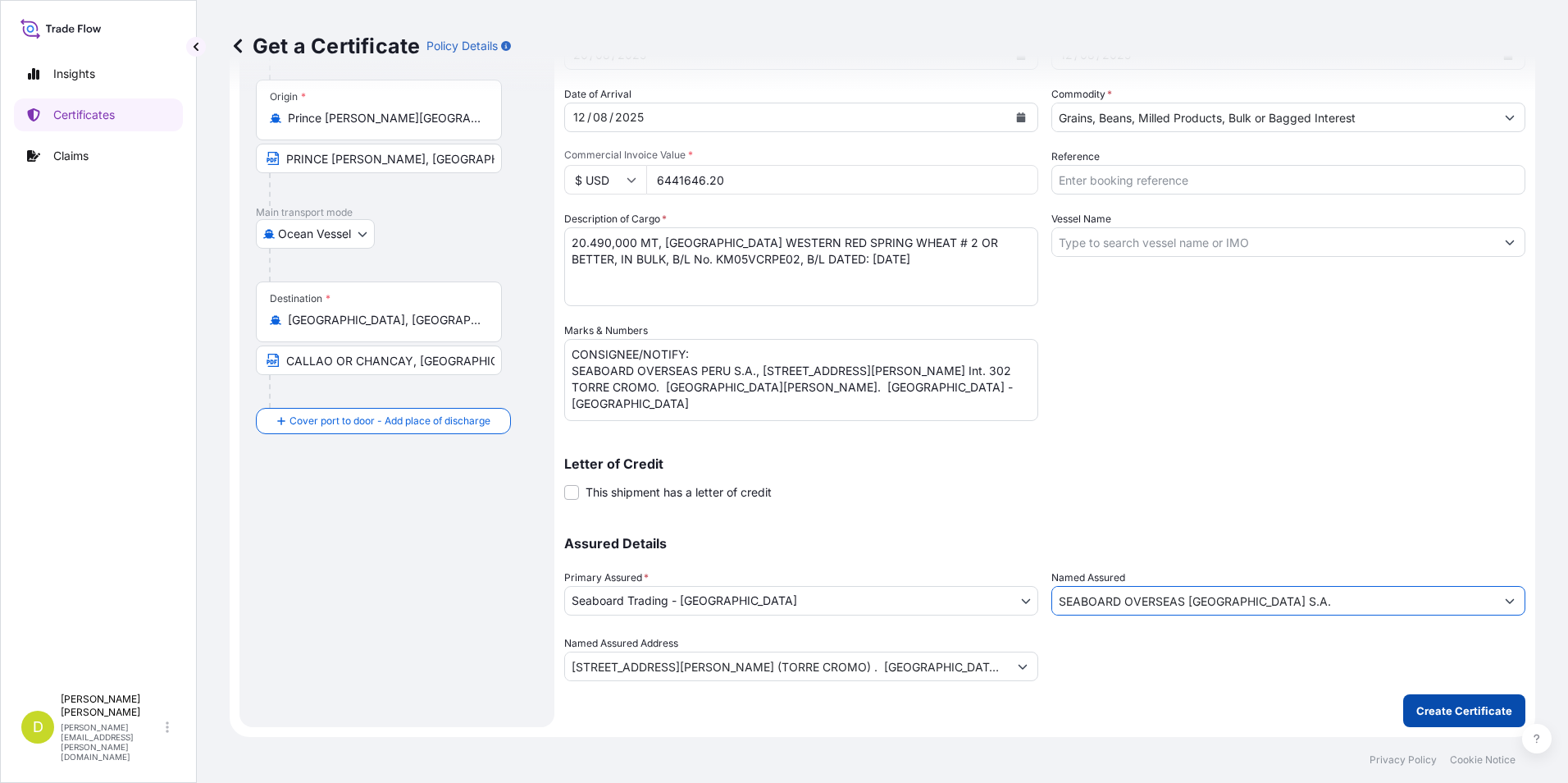
type input "SEABOARD OVERSEAS [GEOGRAPHIC_DATA] S.A."
click at [1449, 697] on button "Create Certificate" at bounding box center [1464, 711] width 122 height 33
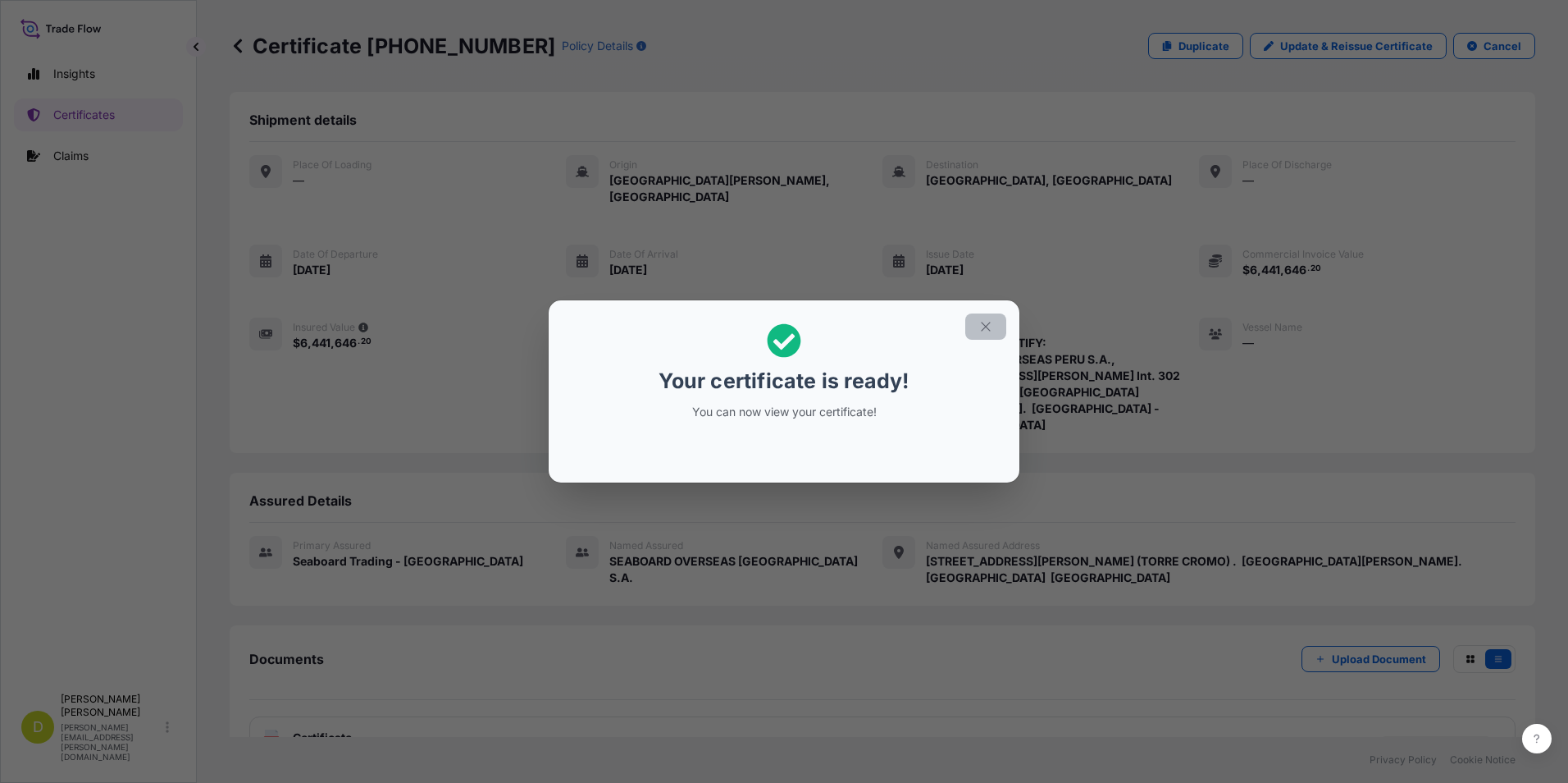
click at [981, 332] on icon "button" at bounding box center [986, 326] width 15 height 15
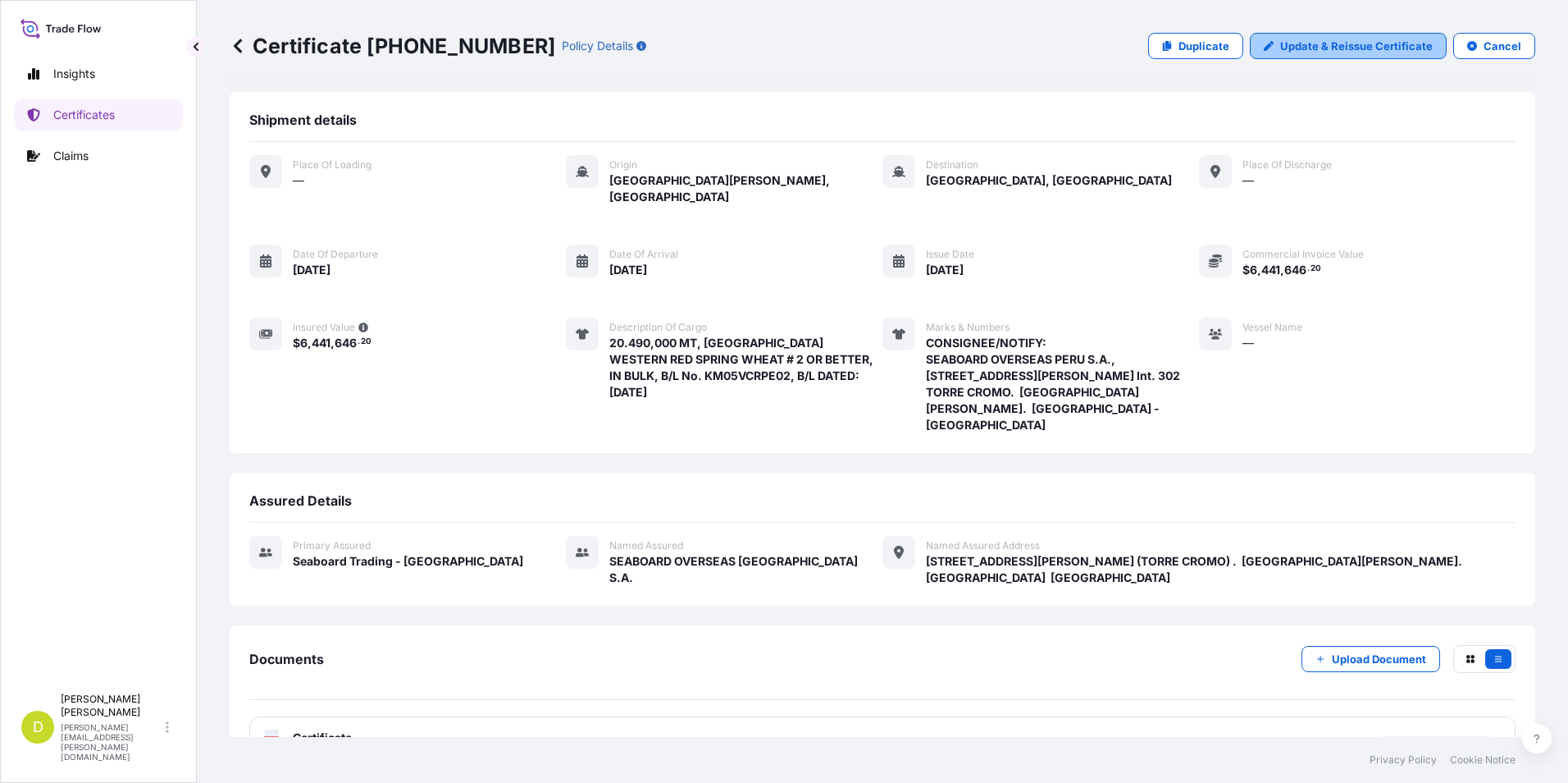
click at [1280, 51] on p "Update & Reissue Certificate" at bounding box center [1356, 45] width 152 height 16
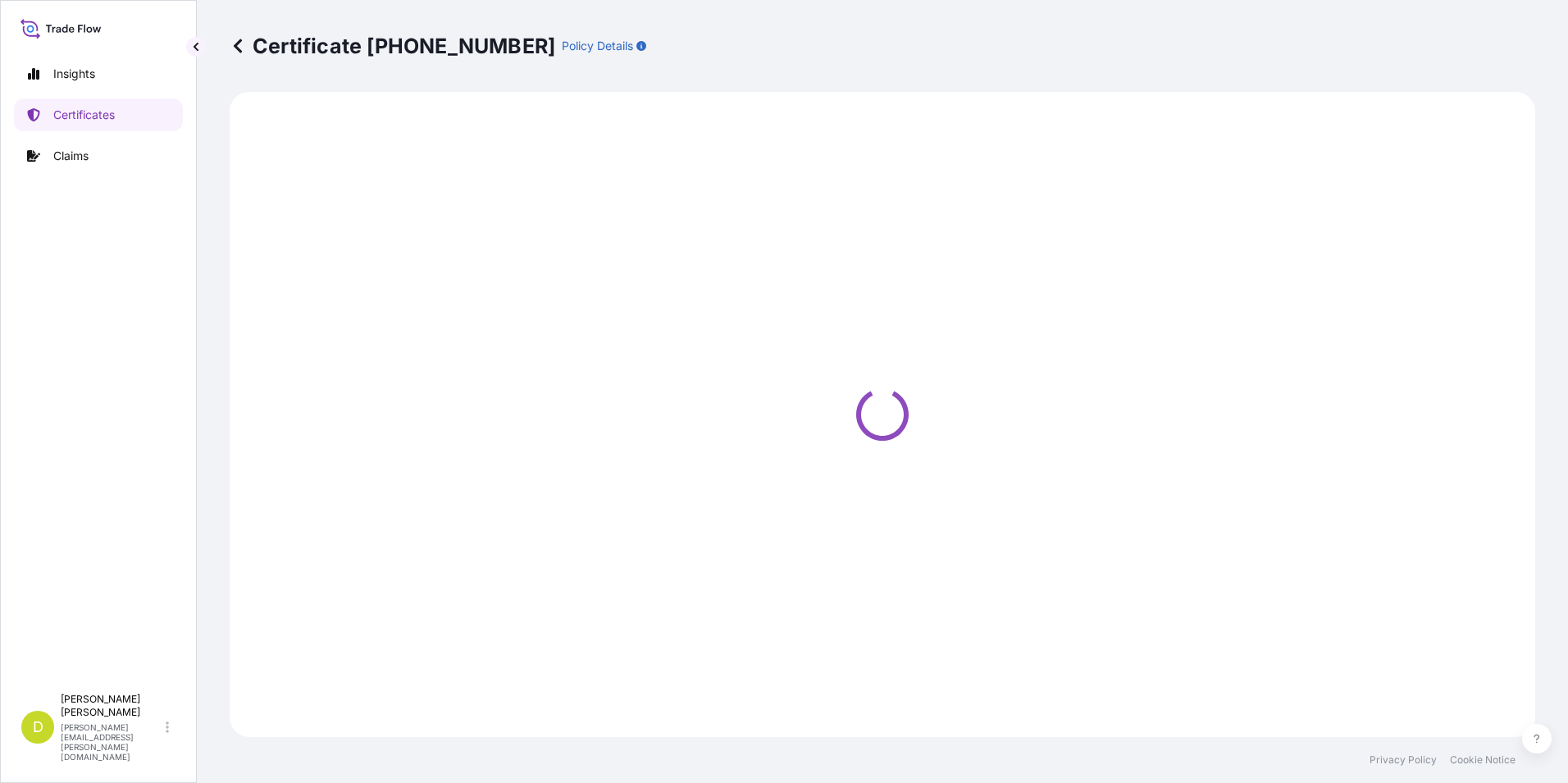
select select "Ocean Vessel"
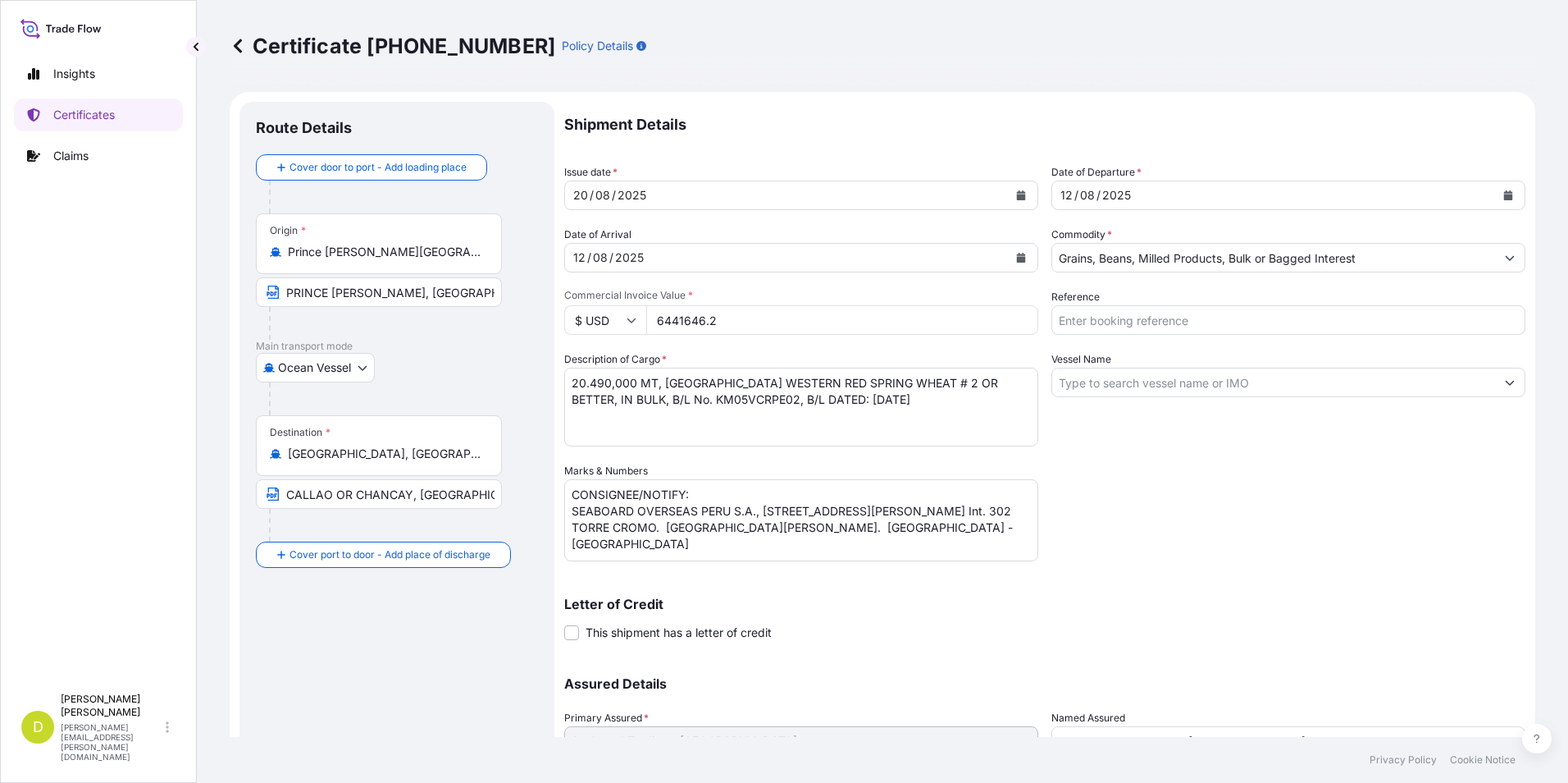
click at [1167, 320] on input "Reference" at bounding box center [1289, 319] width 474 height 29
type input "AL14447"
click at [1165, 385] on input "Vessel Name" at bounding box center [1274, 382] width 443 height 29
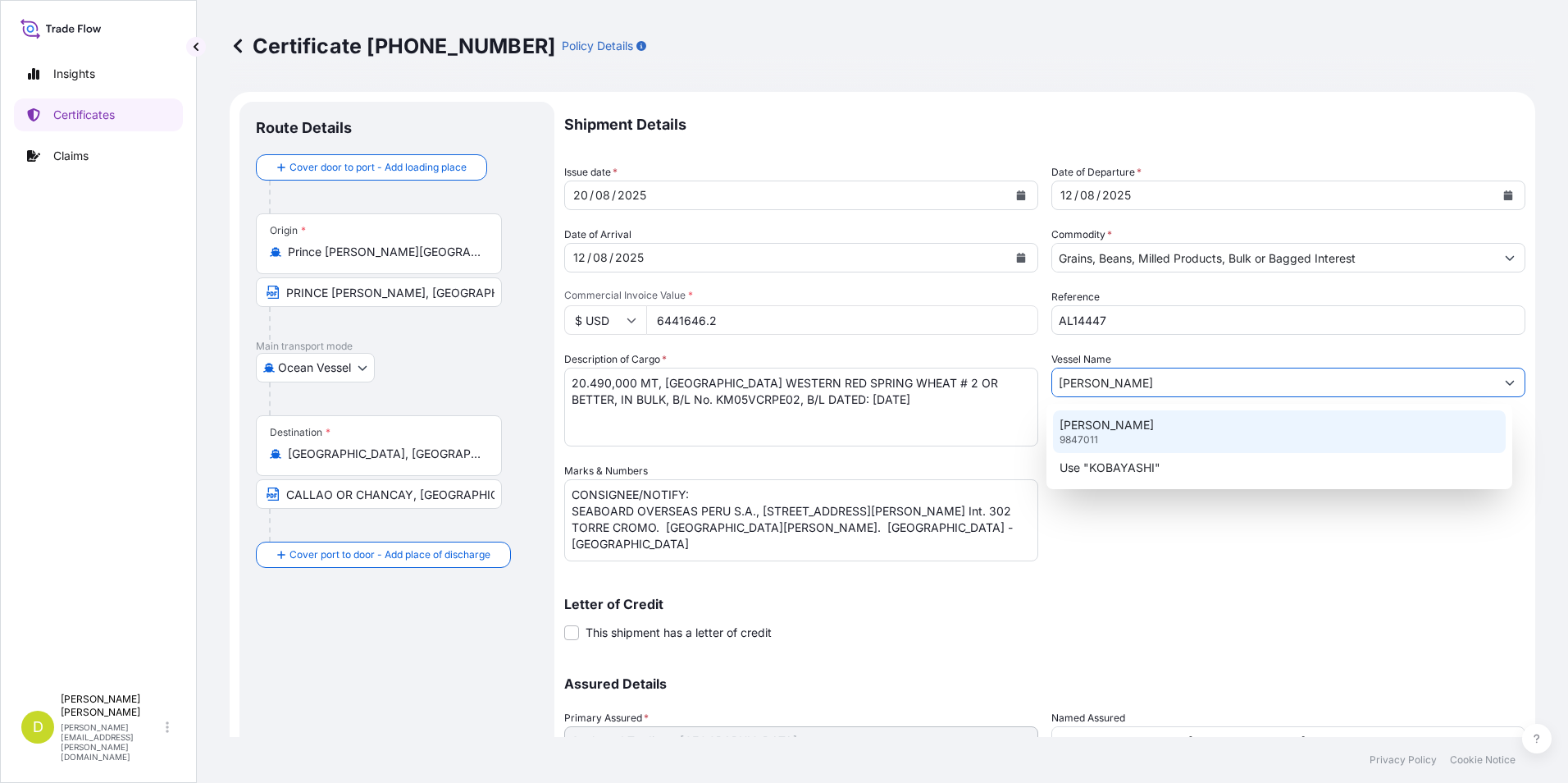
click at [1163, 432] on div "[PERSON_NAME] 9847011" at bounding box center [1280, 432] width 454 height 43
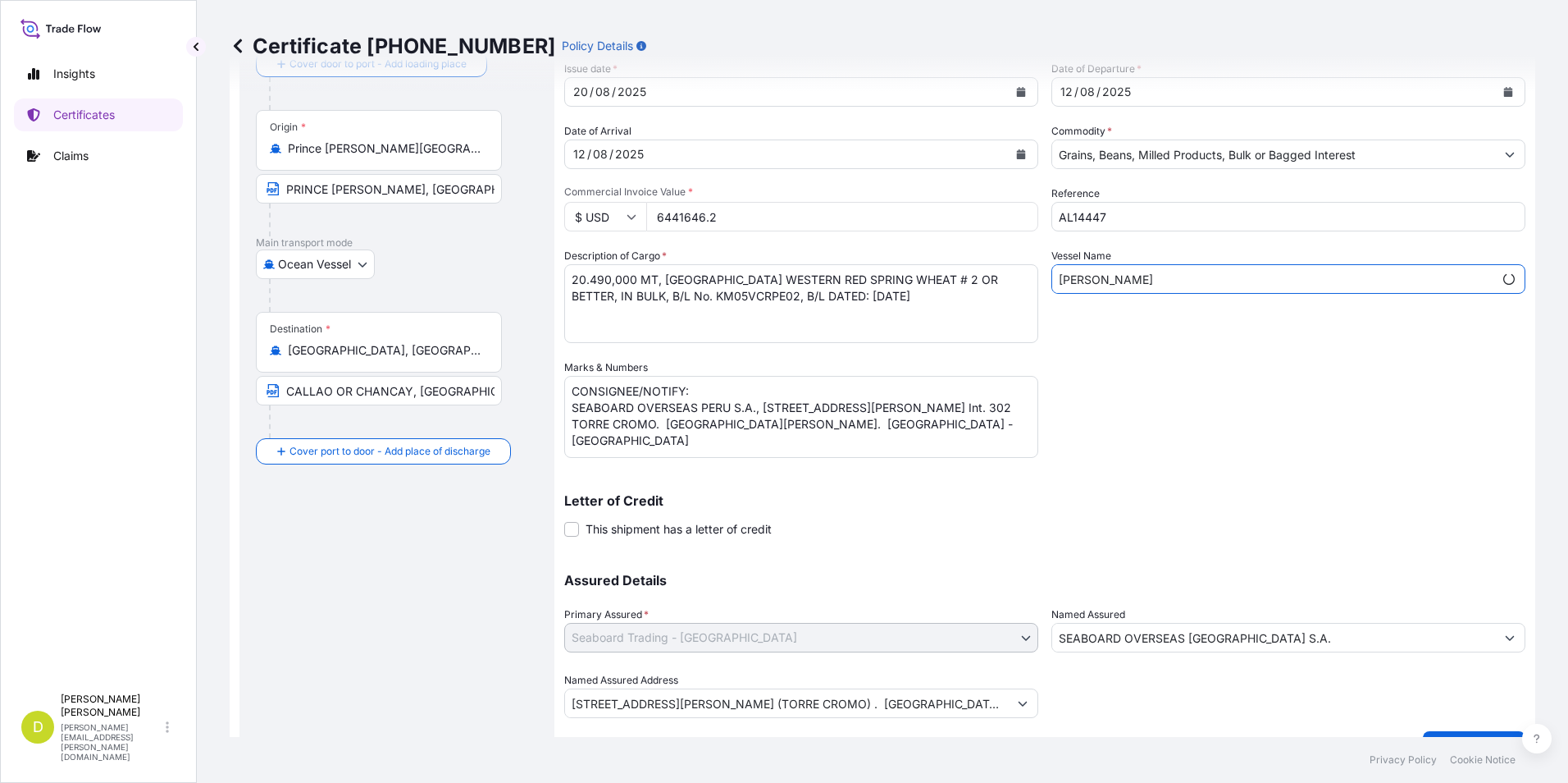
scroll to position [140, 0]
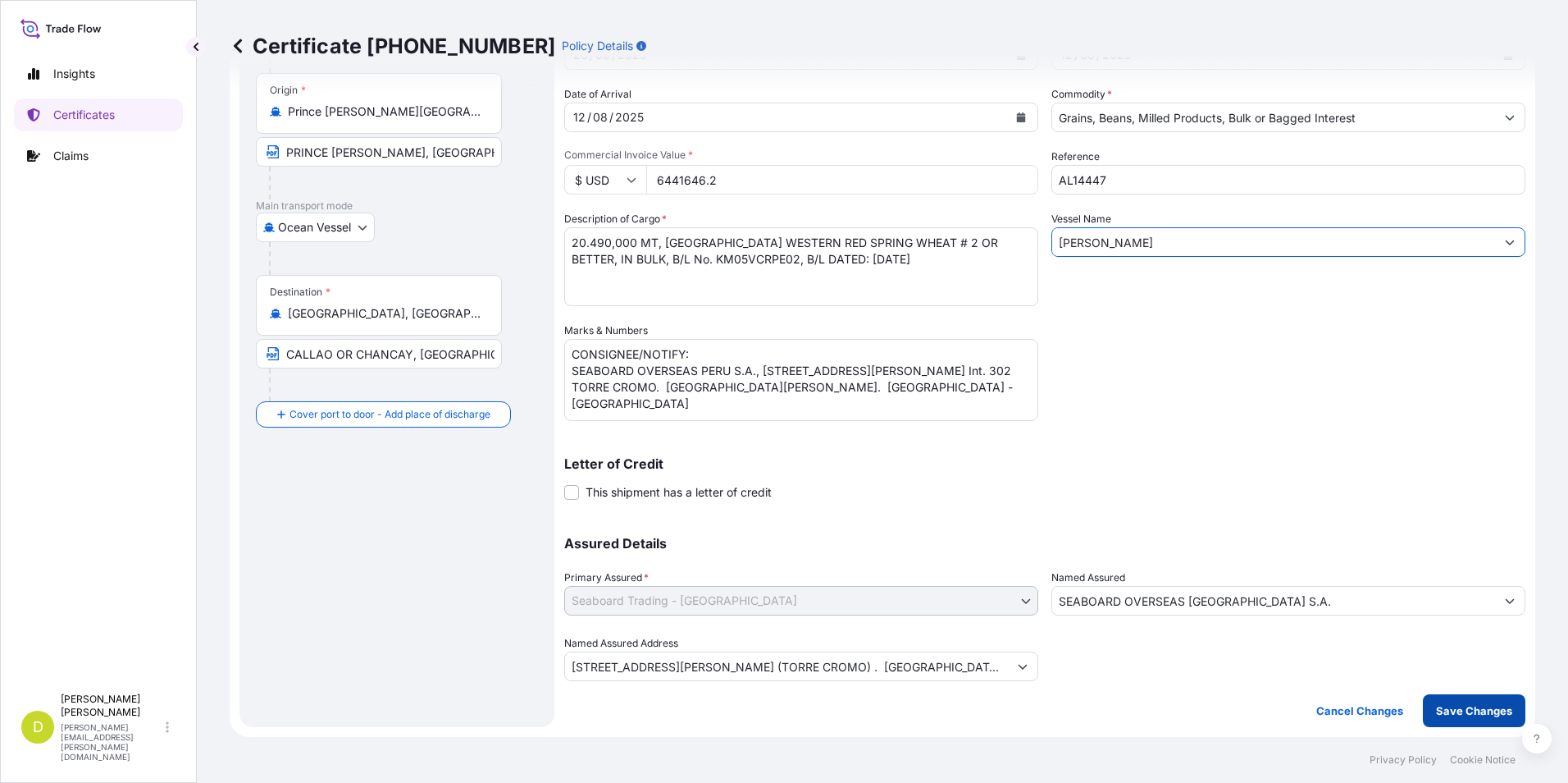
type input "[PERSON_NAME]"
click at [1458, 703] on p "Save Changes" at bounding box center [1474, 711] width 77 height 16
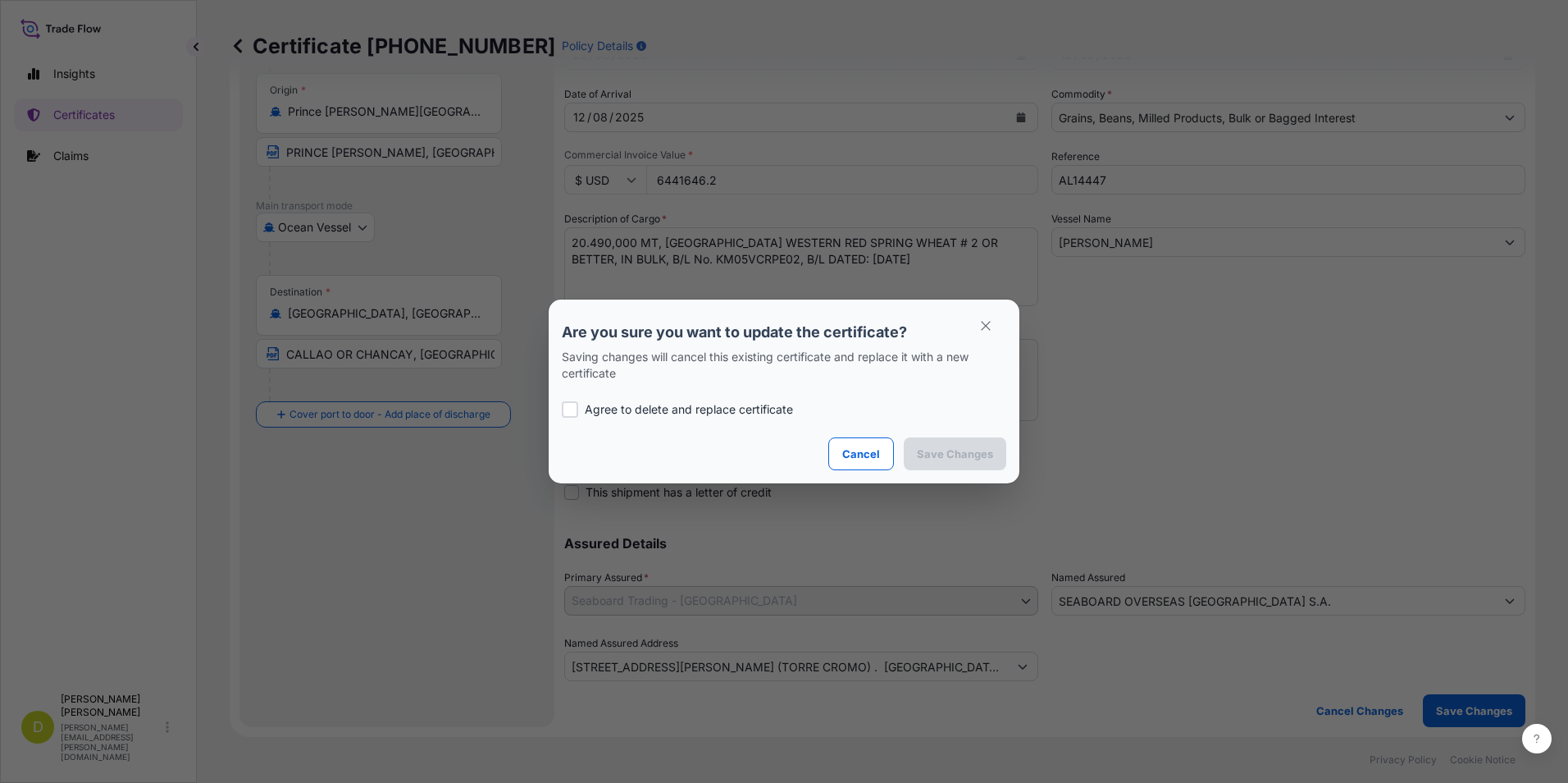
drag, startPoint x: 761, startPoint y: 400, endPoint x: 803, endPoint y: 426, distance: 49.4
click at [761, 400] on div "Agree to delete and replace certificate" at bounding box center [784, 409] width 445 height 56
click at [790, 406] on p "Agree to delete and replace certificate" at bounding box center [689, 409] width 209 height 16
checkbox input "true"
click at [940, 446] on p "Save Changes" at bounding box center [956, 454] width 77 height 16
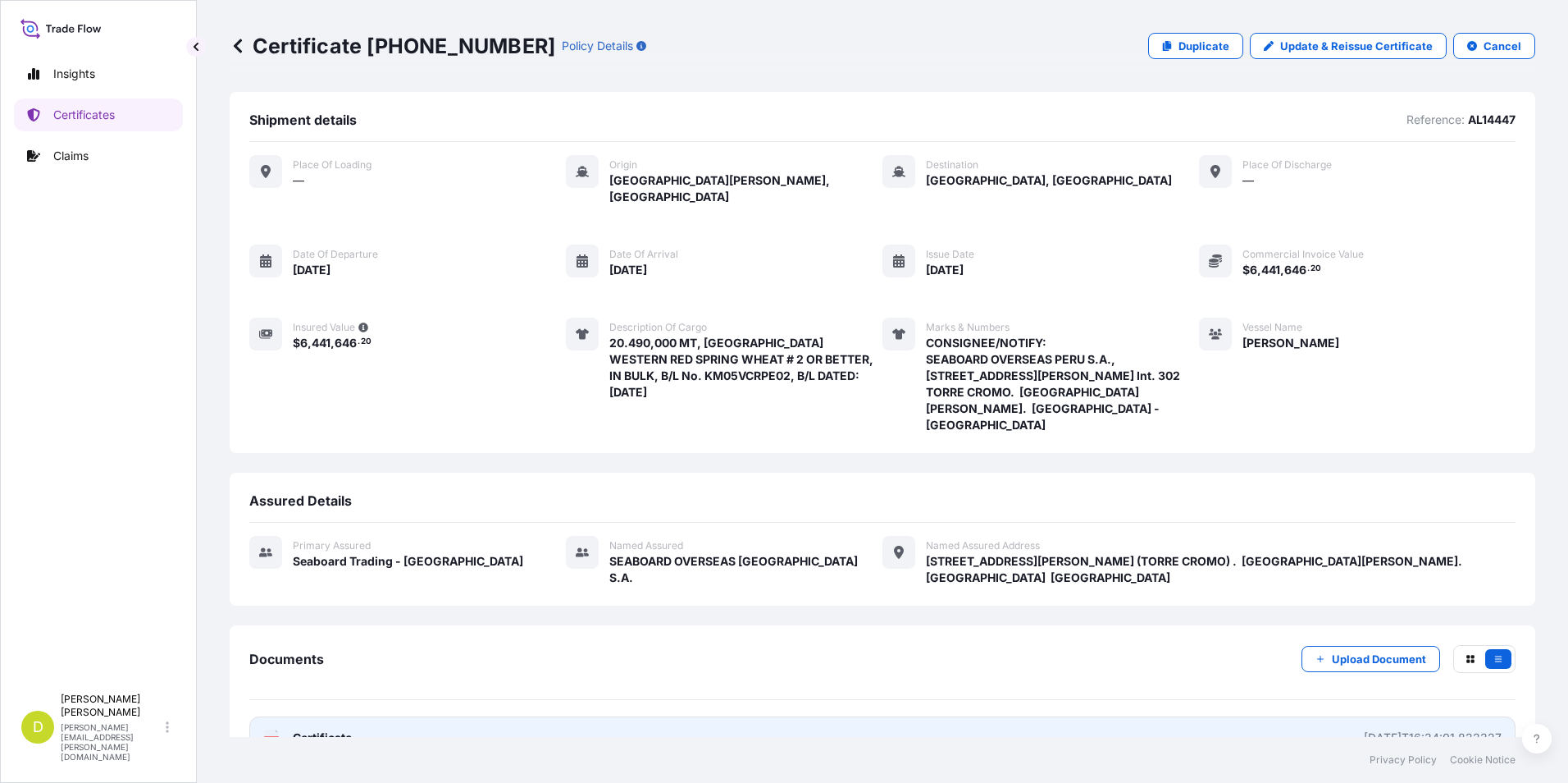
click at [1070, 716] on link "PDF Certificate [DATE]T16:34:01.822327" at bounding box center [883, 738] width 1267 height 43
